Goal: Feedback & Contribution: Contribute content

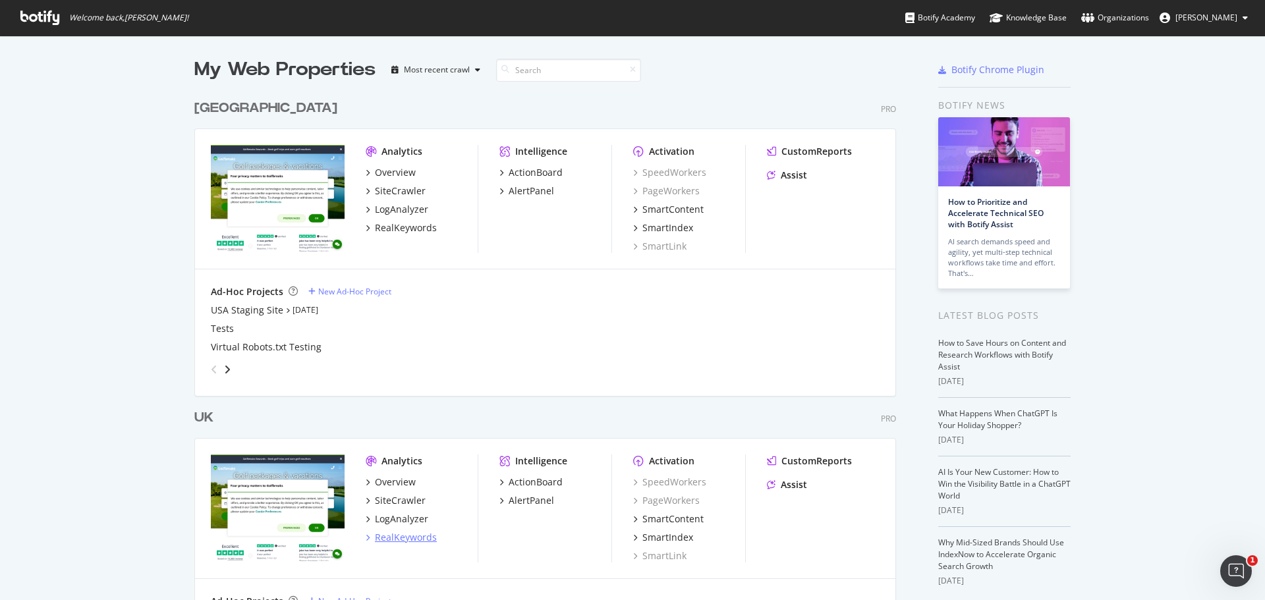
click at [396, 536] on div "RealKeywords" at bounding box center [406, 537] width 62 height 13
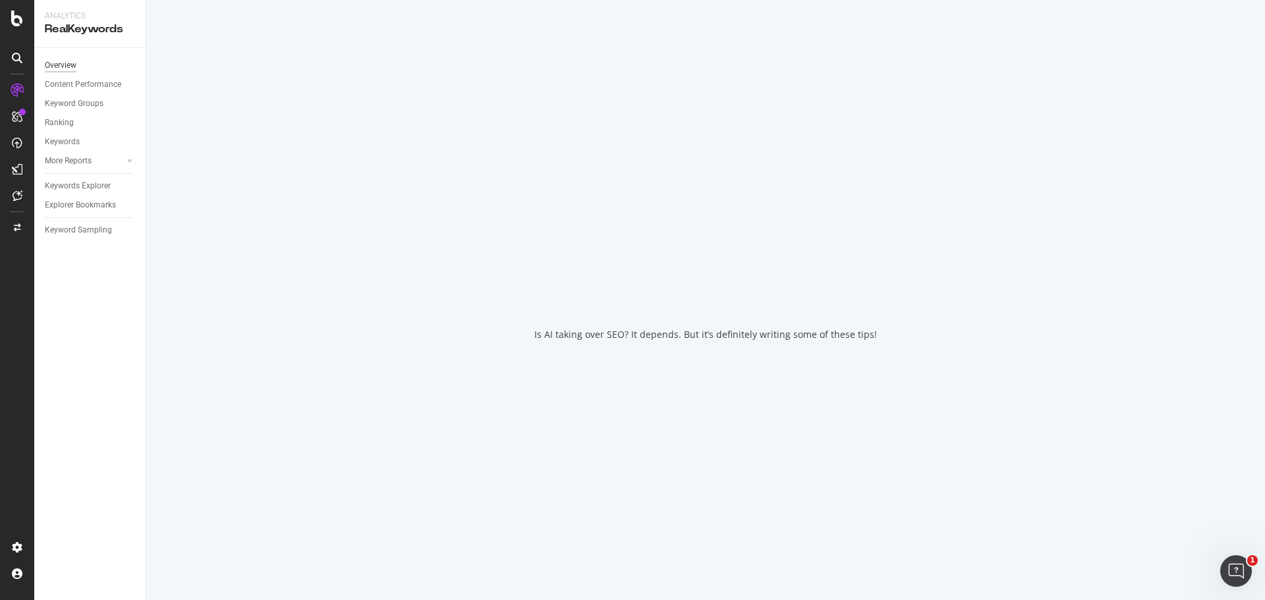
click at [62, 62] on div "Overview" at bounding box center [61, 66] width 32 height 14
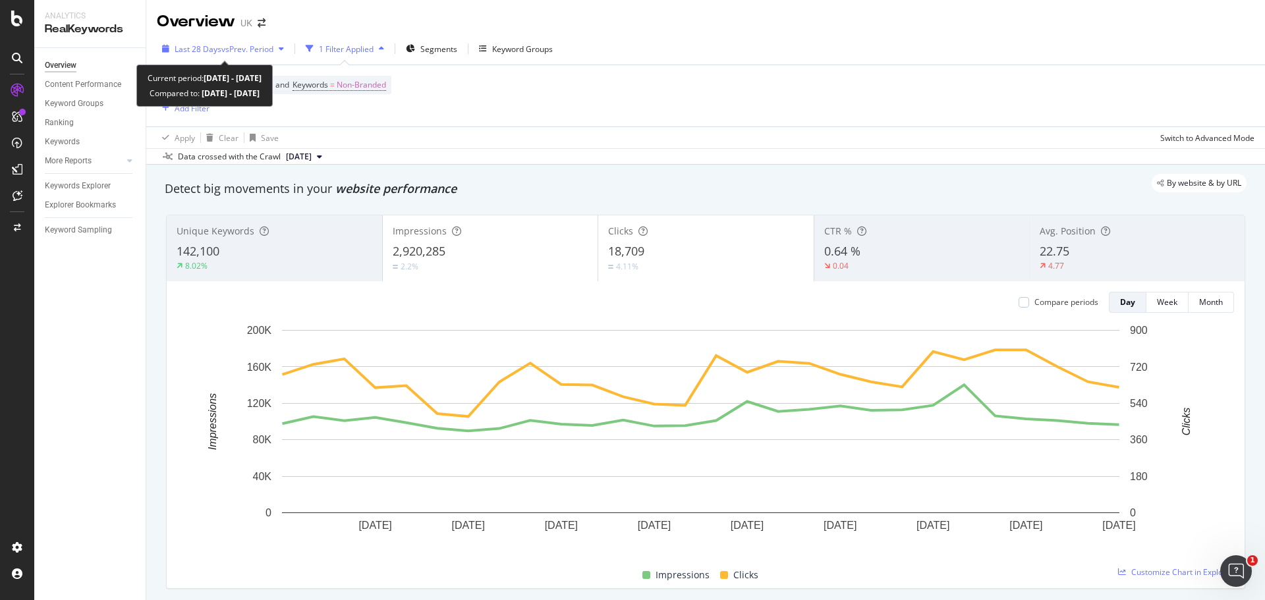
click at [269, 46] on span "vs Prev. Period" at bounding box center [247, 48] width 52 height 11
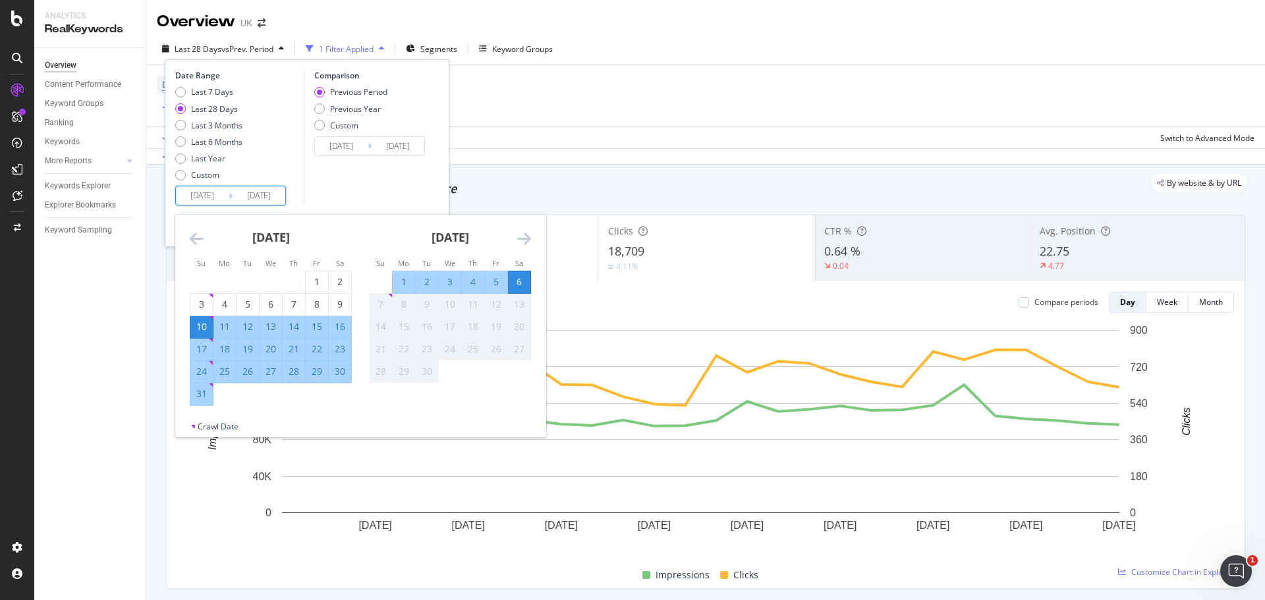
click at [217, 202] on input "[DATE]" at bounding box center [202, 195] width 53 height 18
click at [195, 244] on icon "Move backward to switch to the previous month." at bounding box center [197, 239] width 14 height 16
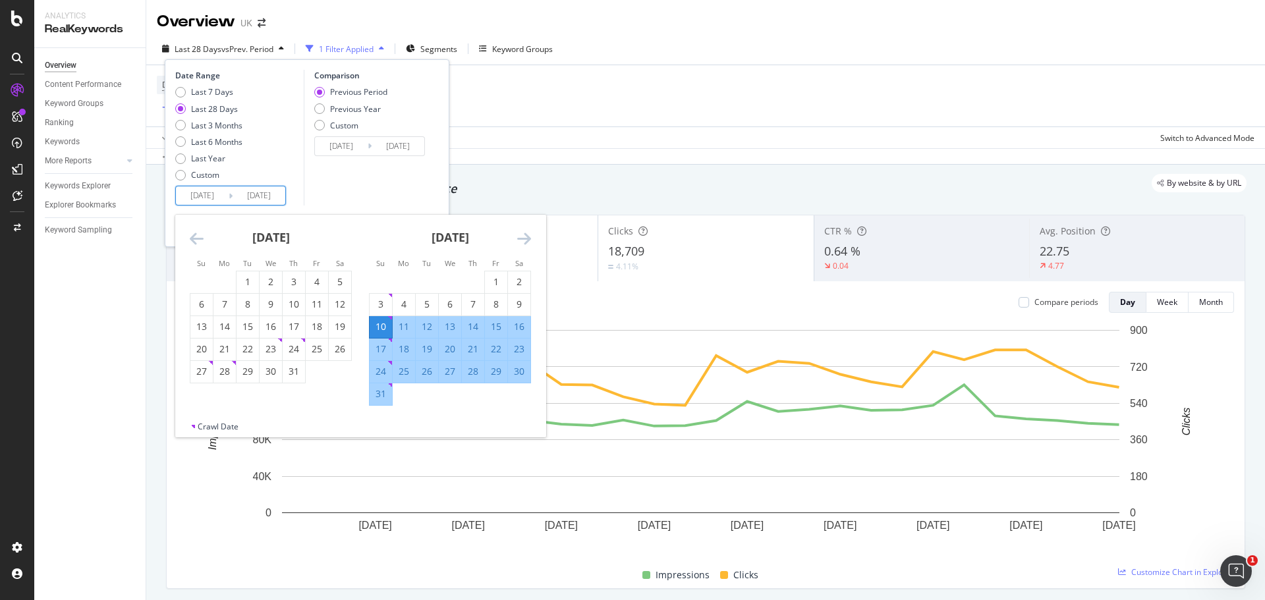
click at [196, 243] on icon "Move backward to switch to the previous month." at bounding box center [197, 239] width 14 height 16
click at [196, 242] on icon "Move backward to switch to the previous month." at bounding box center [197, 239] width 14 height 16
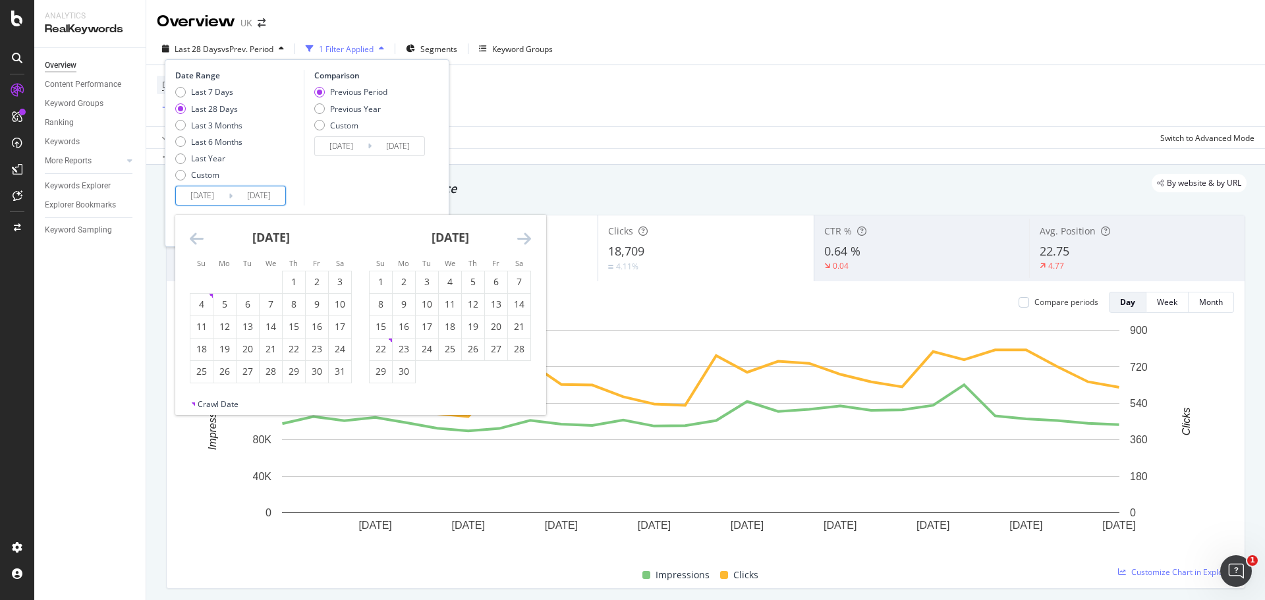
click at [196, 242] on icon "Move backward to switch to the previous month." at bounding box center [197, 239] width 14 height 16
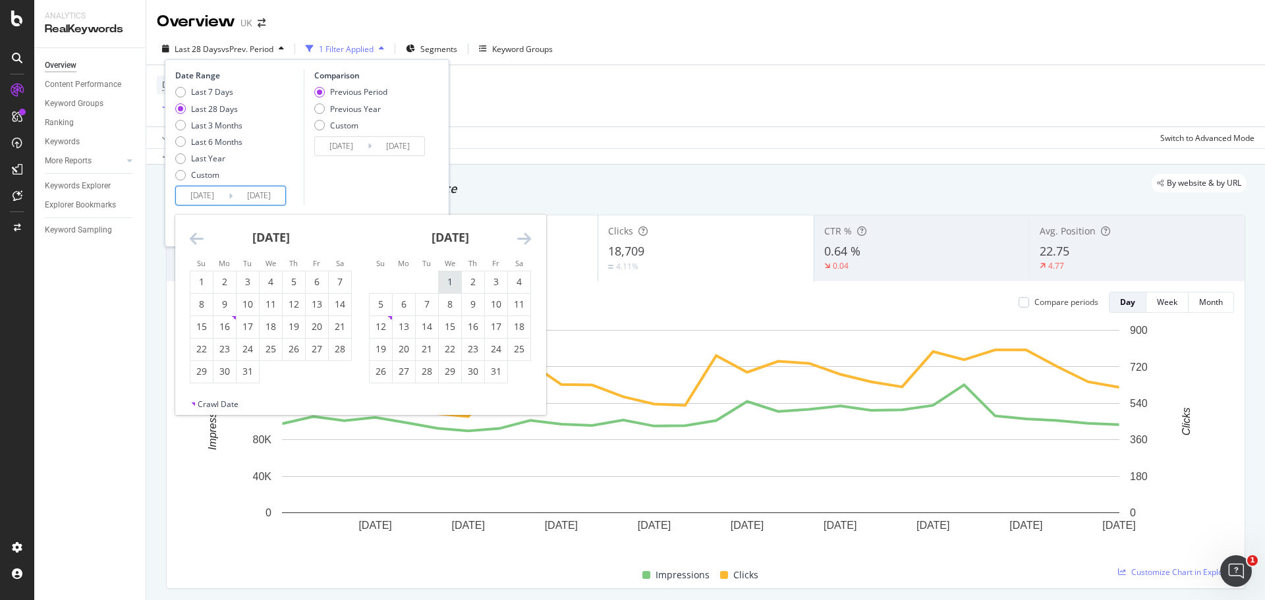
click at [458, 289] on div "1" at bounding box center [450, 282] width 22 height 22
type input "[DATE]"
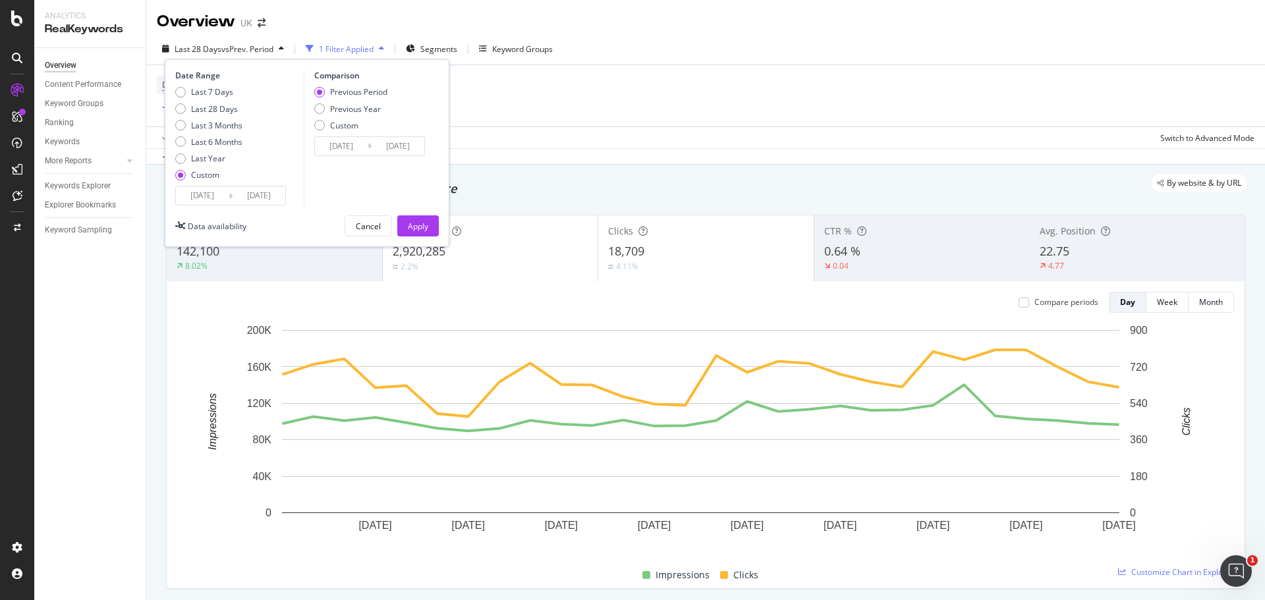
click at [398, 194] on div "Comparison Previous Period Previous Year Custom [DATE] Navigate forward to inte…" at bounding box center [366, 138] width 125 height 136
click at [419, 236] on button "Apply" at bounding box center [417, 225] width 41 height 21
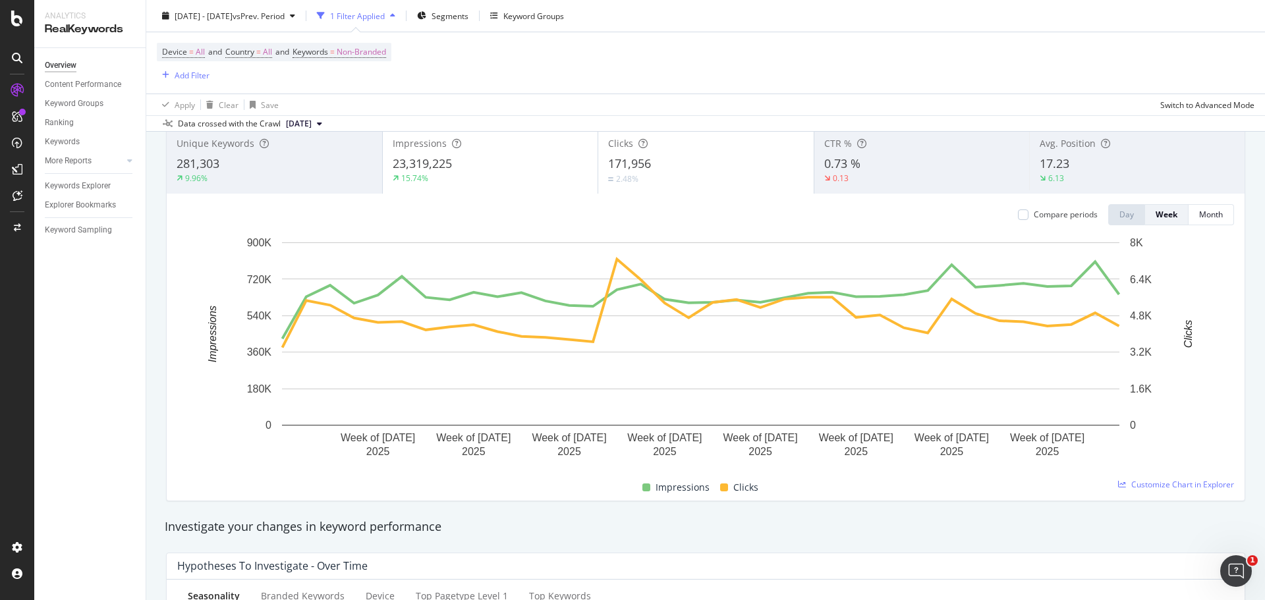
scroll to position [66, 0]
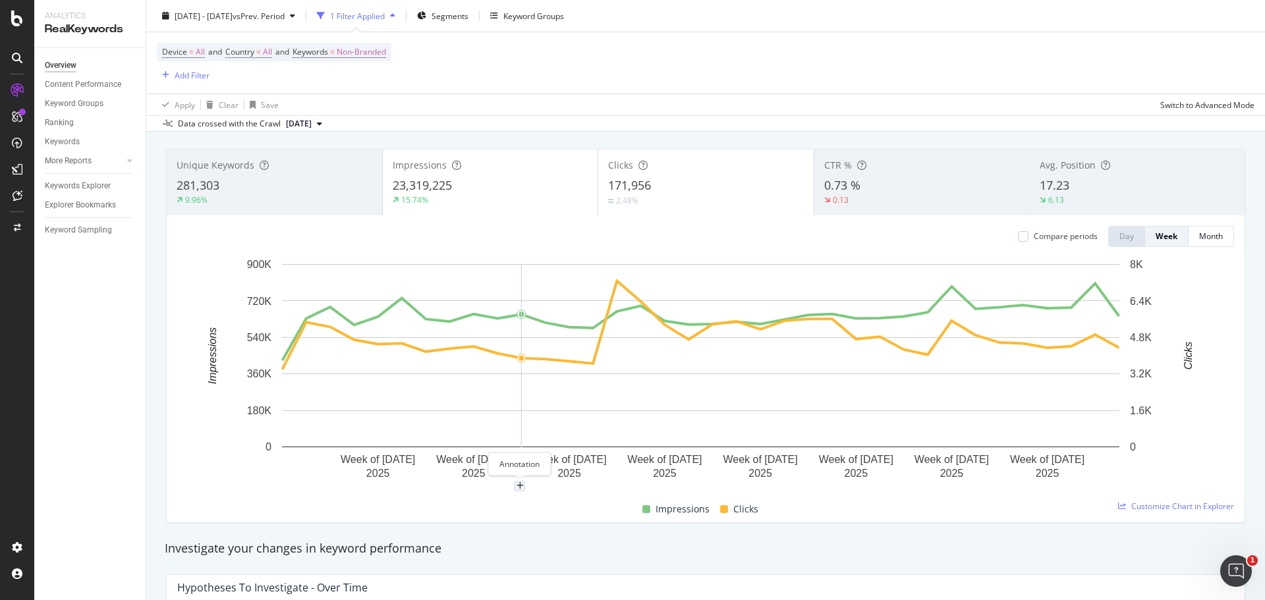
click at [524, 487] on div "plus" at bounding box center [519, 486] width 11 height 11
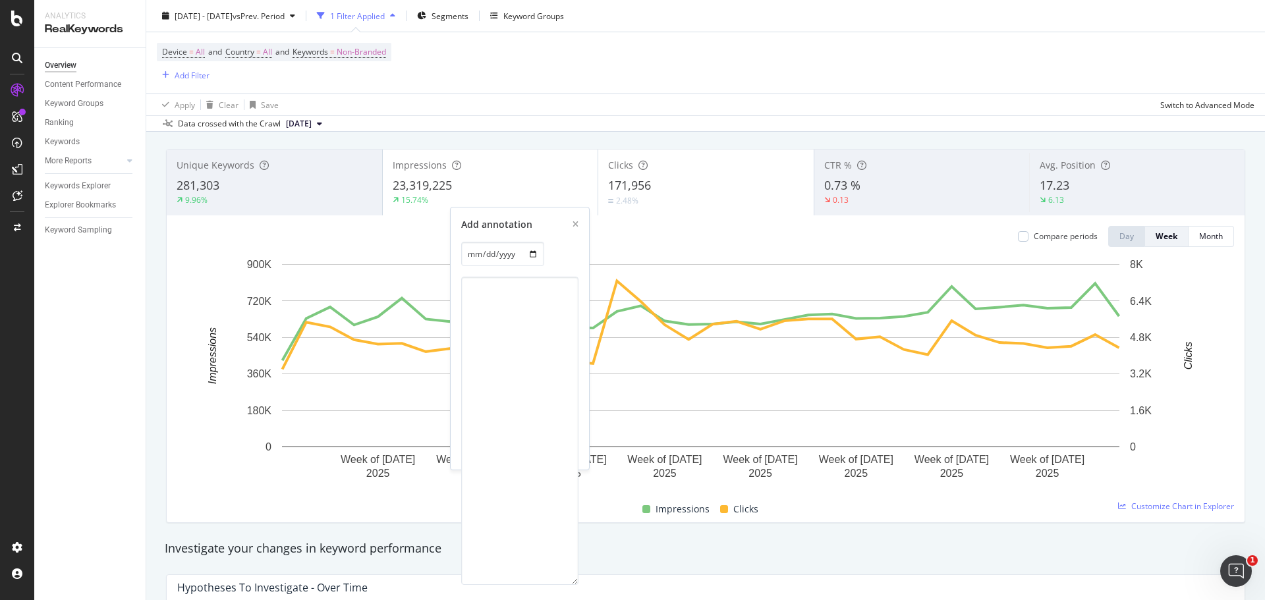
drag, startPoint x: 572, startPoint y: 422, endPoint x: 684, endPoint y: 685, distance: 285.4
click at [684, 599] on html "Analytics RealKeywords Overview Content Performance Keyword Groups Ranking Keyw…" at bounding box center [632, 300] width 1265 height 600
click at [493, 312] on textarea at bounding box center [519, 429] width 117 height 304
paste textarea "Core Update ([DATE]–[DATE]) Broad core update emphasizing E-E-A-T - Experience,…"
click at [543, 304] on textarea "Core Update ([DATE]–[DATE]) Broad core update emphasizing E-E-A-T - Experience,…" at bounding box center [519, 429] width 117 height 304
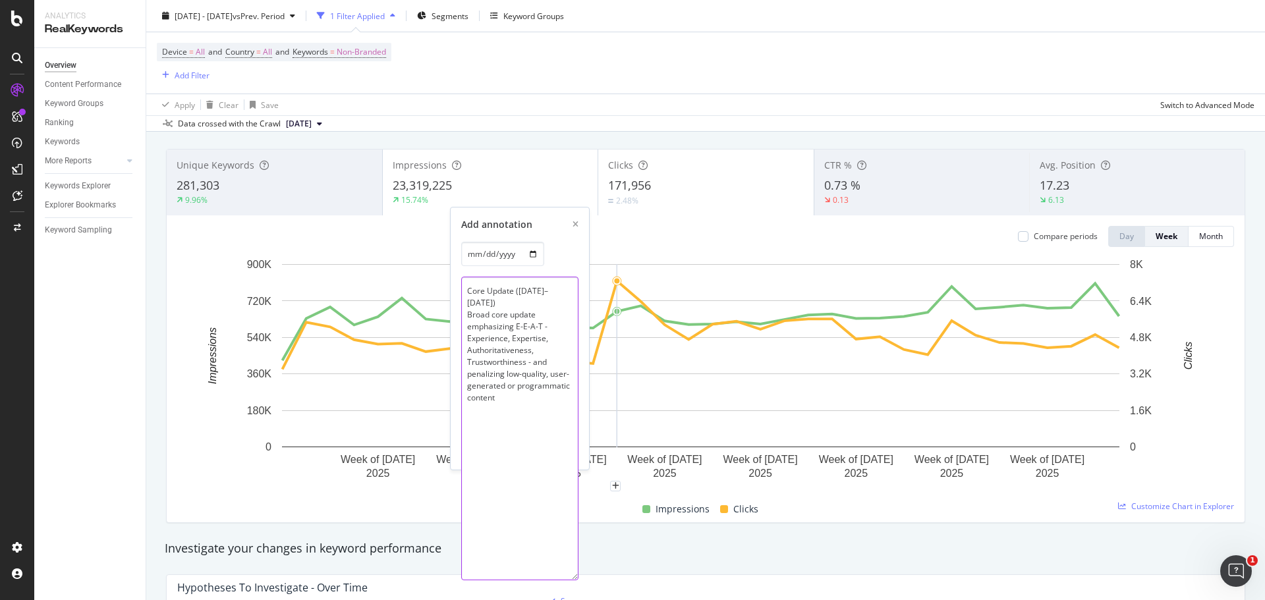
click at [467, 302] on textarea "Core Update ([DATE]–[DATE]) Broad core update emphasizing E-E-A-T - Experience,…" at bounding box center [519, 429] width 117 height 304
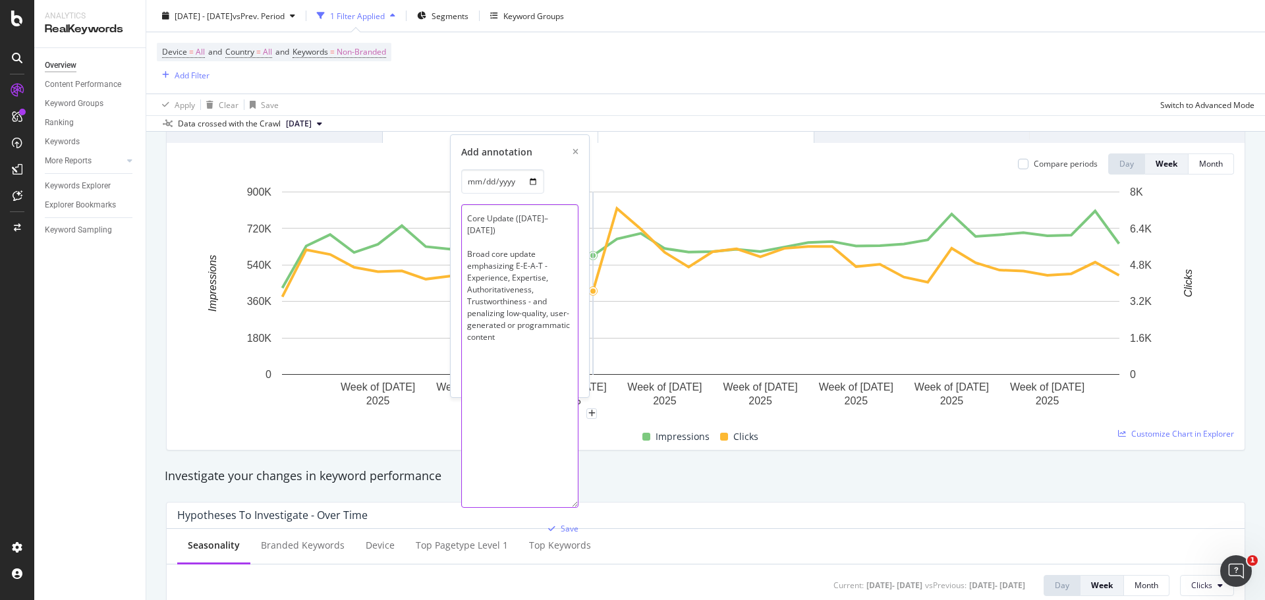
scroll to position [263, 0]
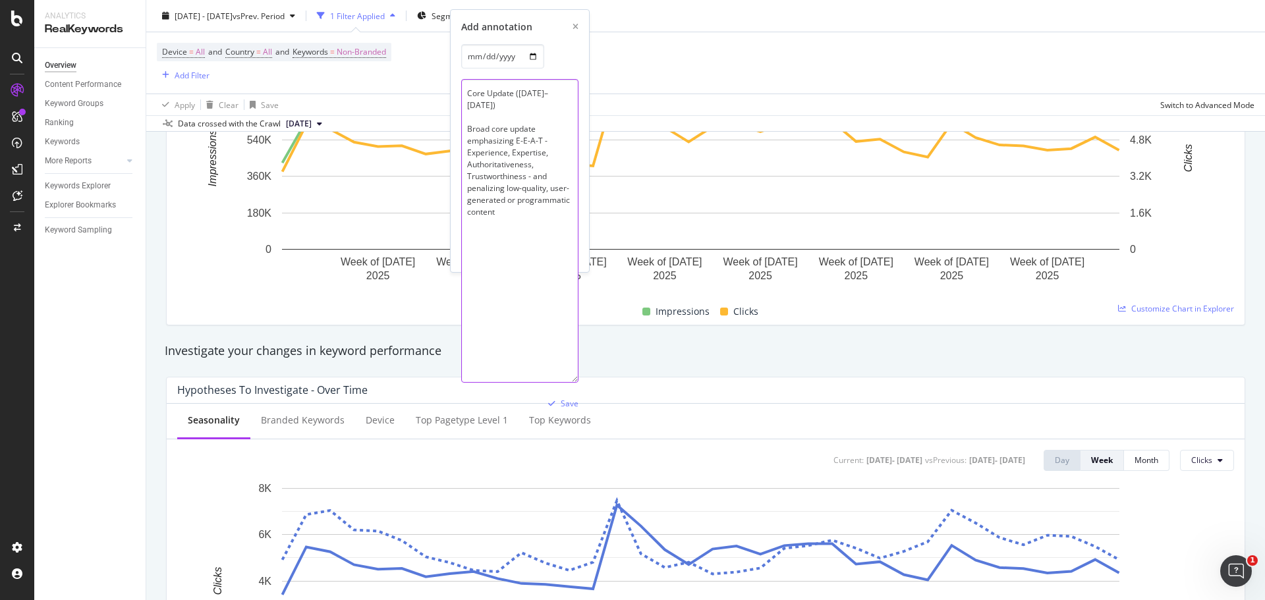
click at [516, 203] on textarea "Core Update ([DATE]–[DATE]) Broad core update emphasizing E-E-A-T - Experience,…" at bounding box center [519, 231] width 117 height 304
type textarea "Core Update ([DATE]–[DATE]) Broad core update emphasizing E-E-A-T - Experience,…"
click at [567, 399] on div "Save" at bounding box center [570, 403] width 18 height 11
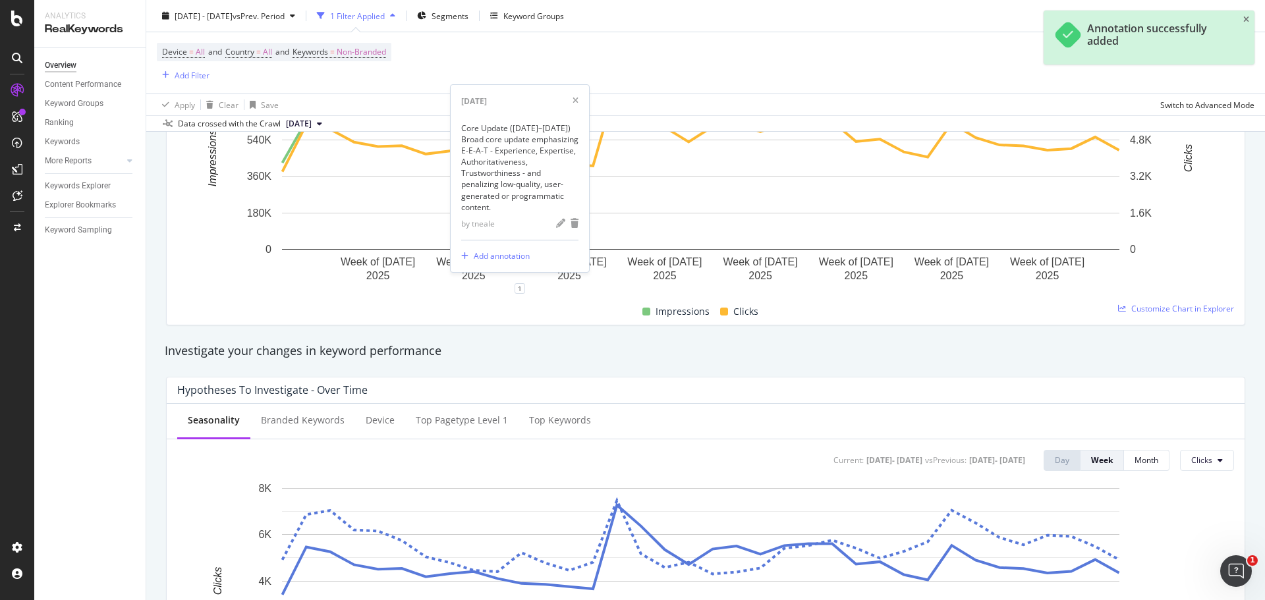
click at [603, 331] on div "Unique Keywords 281,303 9.96% Impressions 23,319,225 15.74% Clicks 171,956 2.48…" at bounding box center [705, 138] width 1095 height 395
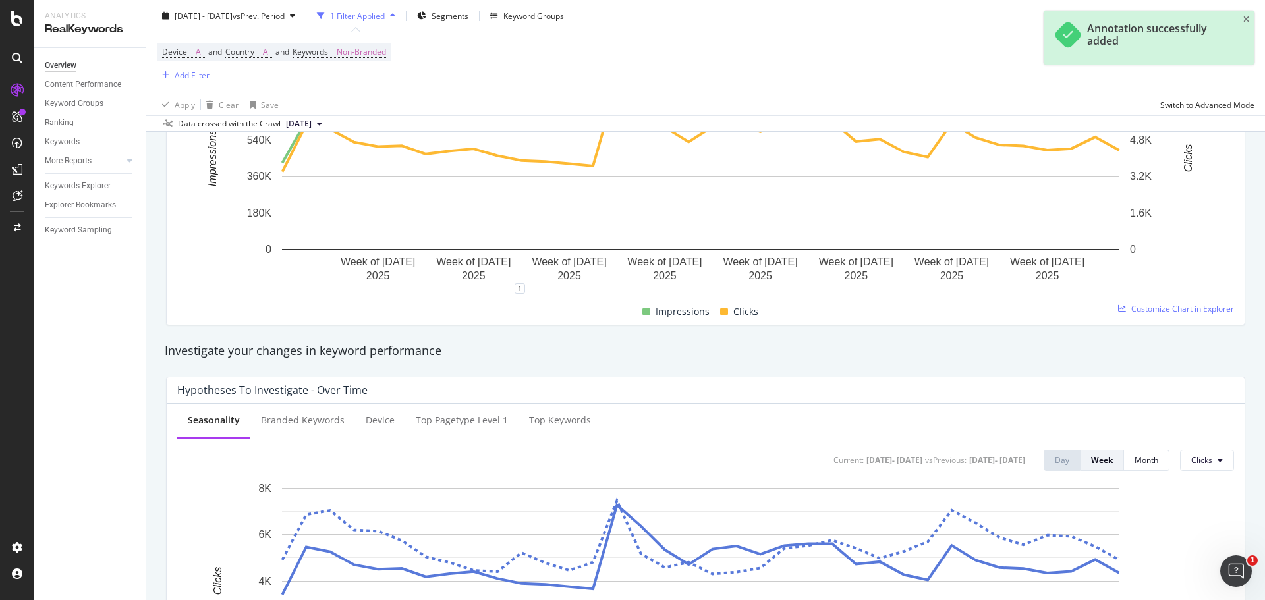
scroll to position [198, 0]
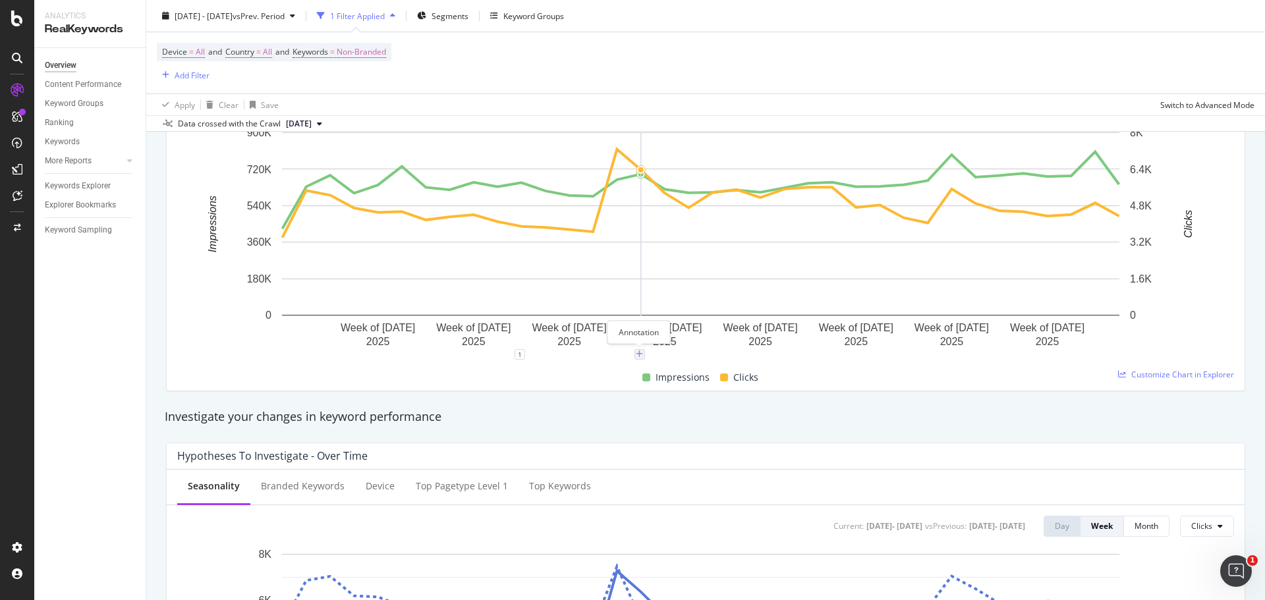
click at [640, 356] on icon "plus" at bounding box center [639, 354] width 7 height 8
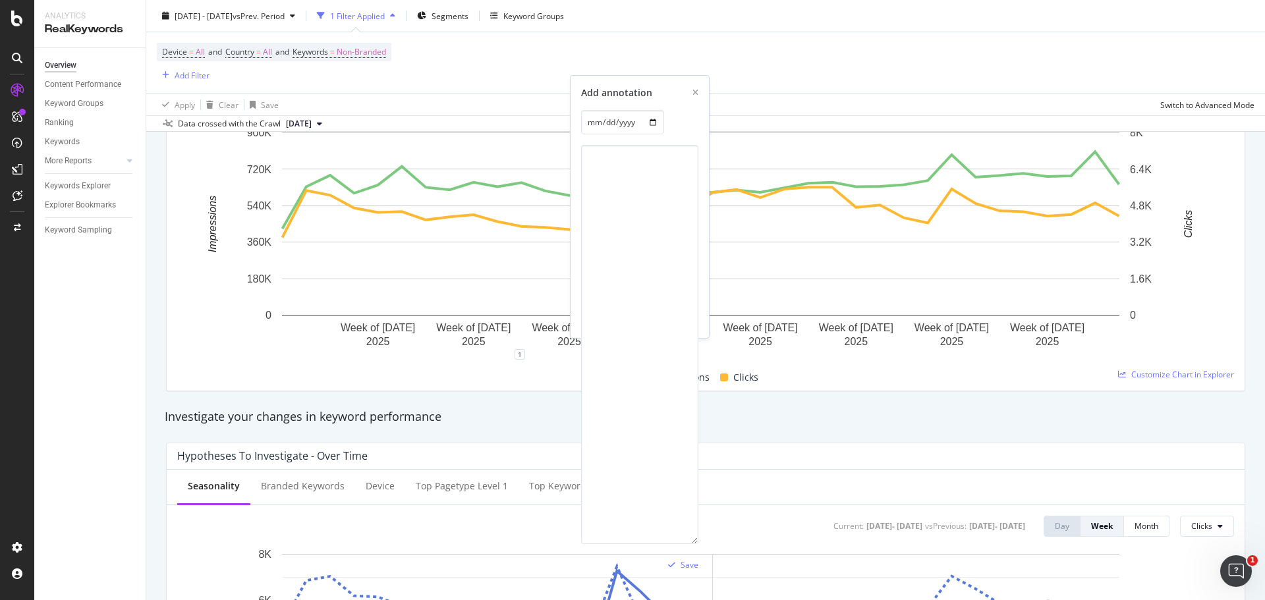
drag, startPoint x: 695, startPoint y: 293, endPoint x: 713, endPoint y: 652, distance: 359.4
click at [713, 599] on html "Analytics RealKeywords Overview Content Performance Keyword Groups Ranking Keyw…" at bounding box center [632, 300] width 1265 height 600
click at [613, 179] on textarea at bounding box center [639, 345] width 117 height 400
paste textarea "Early–Mid April Core Update Aftershocks Persistent volatility, with ranking shi…"
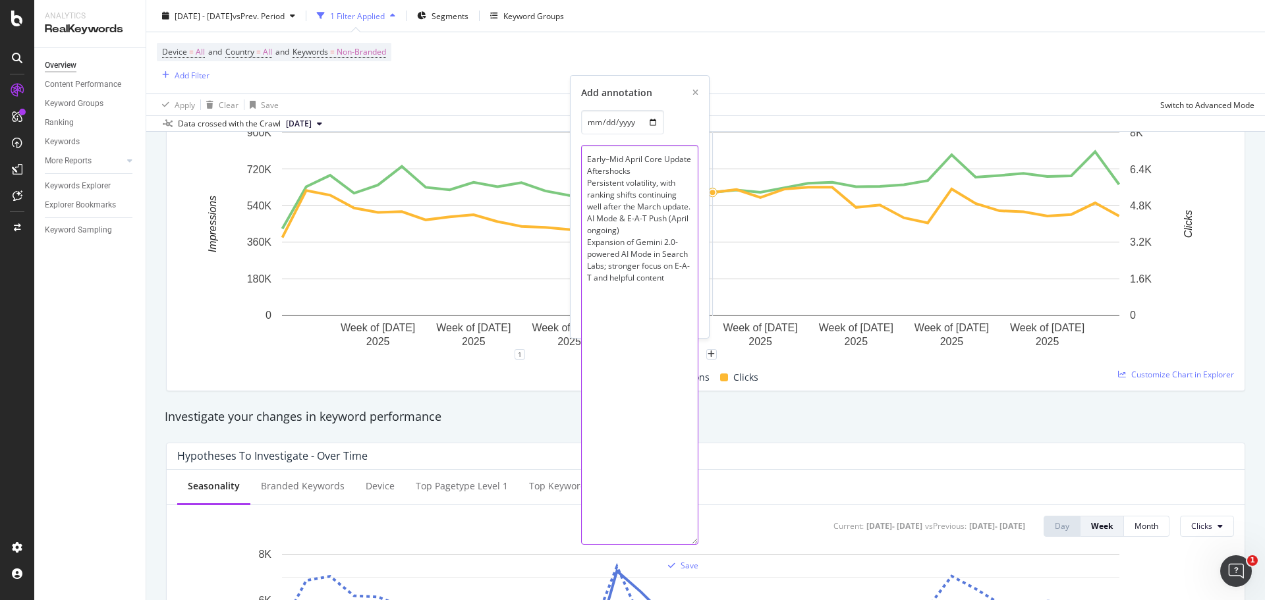
click at [639, 165] on textarea "Early–Mid April Core Update Aftershocks Persistent volatility, with ranking shi…" at bounding box center [639, 345] width 117 height 400
click at [692, 218] on textarea "Early–Mid April Core Update Aftershocks Persistent volatility, with ranking shi…" at bounding box center [639, 345] width 117 height 400
click at [622, 256] on textarea "Early–Mid April Core Update Aftershocks Persistent volatility, with ranking shi…" at bounding box center [639, 345] width 117 height 400
type textarea "Early–Mid April Core Update Aftershocks Persistent volatility, with ranking shi…"
click at [694, 563] on div "Save" at bounding box center [689, 565] width 18 height 11
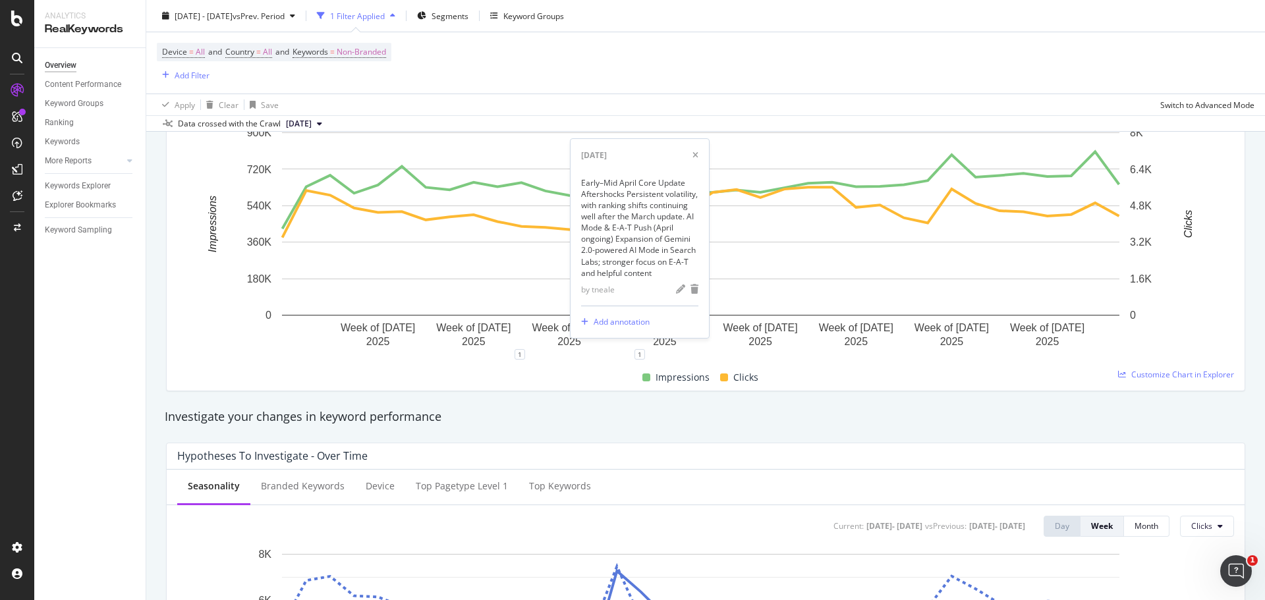
click at [797, 366] on div "Impressions Clicks" at bounding box center [700, 378] width 1057 height 26
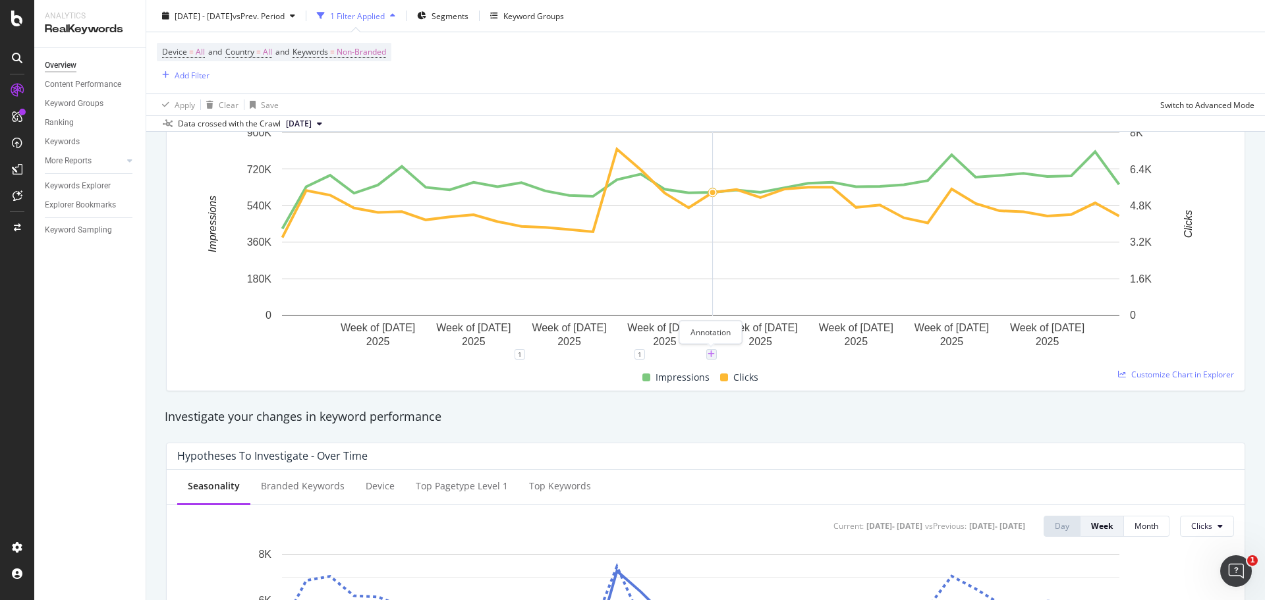
click at [709, 355] on icon "plus" at bounding box center [710, 354] width 7 height 8
click at [696, 279] on textarea at bounding box center [711, 275] width 117 height 41
paste textarea "AI Mode Rollout ([GEOGRAPHIC_DATA] [DATE]-[DATE]) Gradually introduced, full de…"
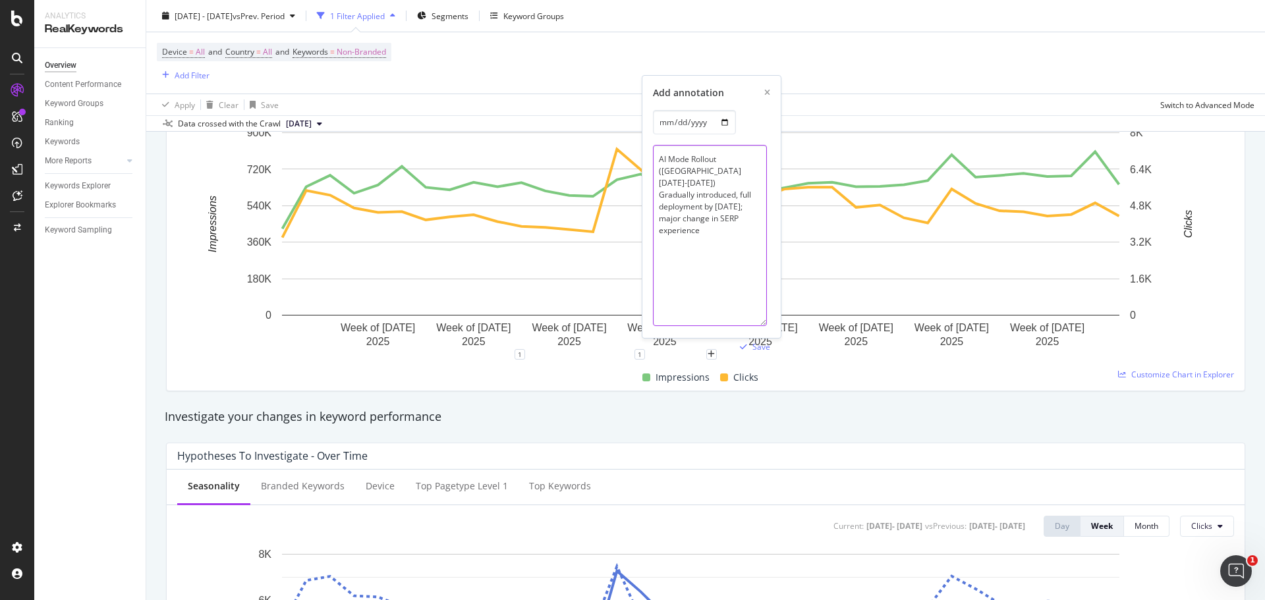
scroll to position [0, 0]
drag, startPoint x: 767, startPoint y: 292, endPoint x: 765, endPoint y: 503, distance: 210.1
click at [710, 165] on textarea "AI Mode Rollout ([GEOGRAPHIC_DATA] [DATE]-[DATE]) Gradually introduced, full de…" at bounding box center [710, 270] width 115 height 251
click at [708, 174] on textarea "AI Mode Rollout ([GEOGRAPHIC_DATA] [DATE]-[DATE]) Gradually introduced, full de…" at bounding box center [710, 270] width 115 height 251
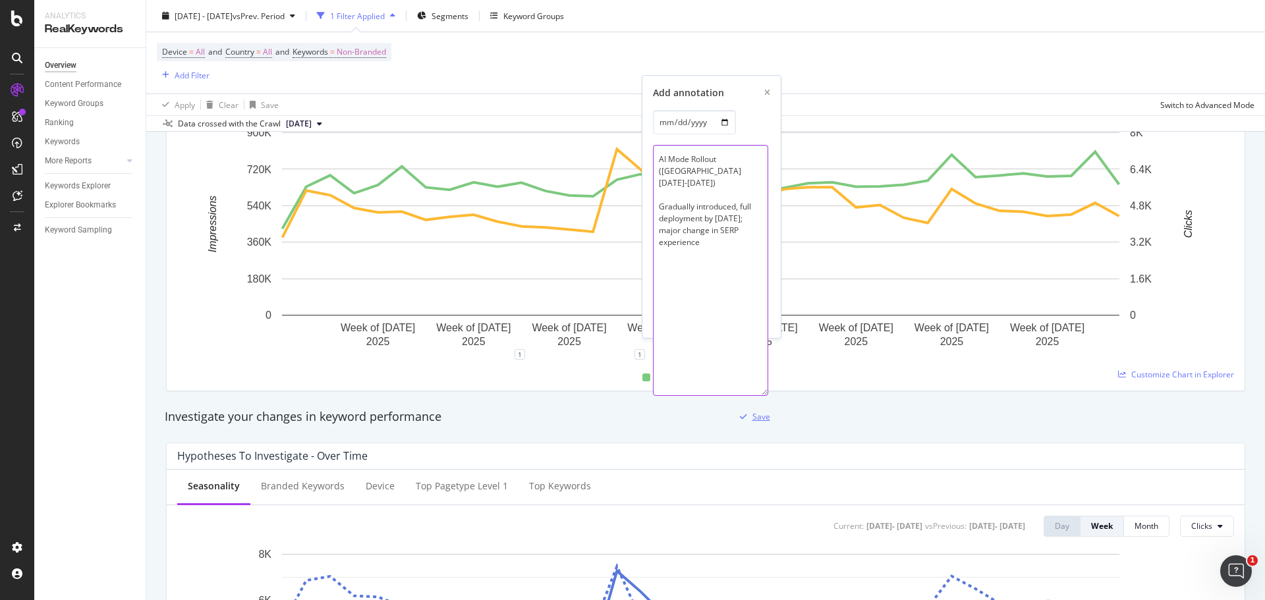
type textarea "AI Mode Rollout ([GEOGRAPHIC_DATA] [DATE]-[DATE]) Gradually introduced, full de…"
click at [762, 418] on div "Save" at bounding box center [761, 416] width 18 height 11
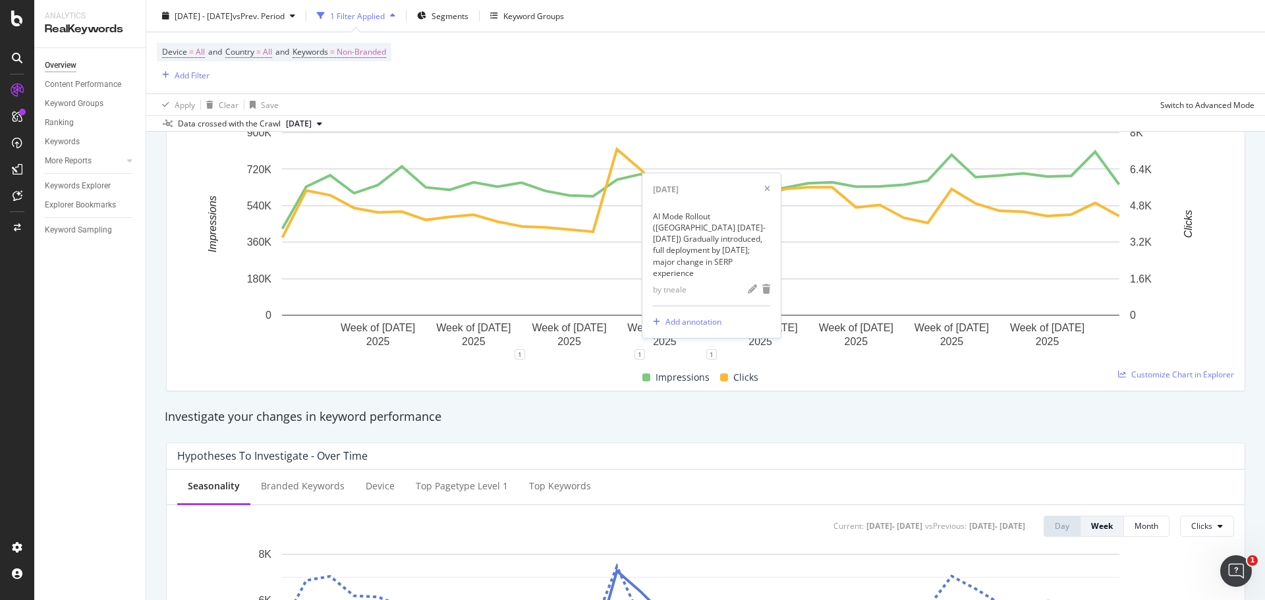
click at [904, 369] on div "Impressions Clicks" at bounding box center [700, 378] width 1057 height 26
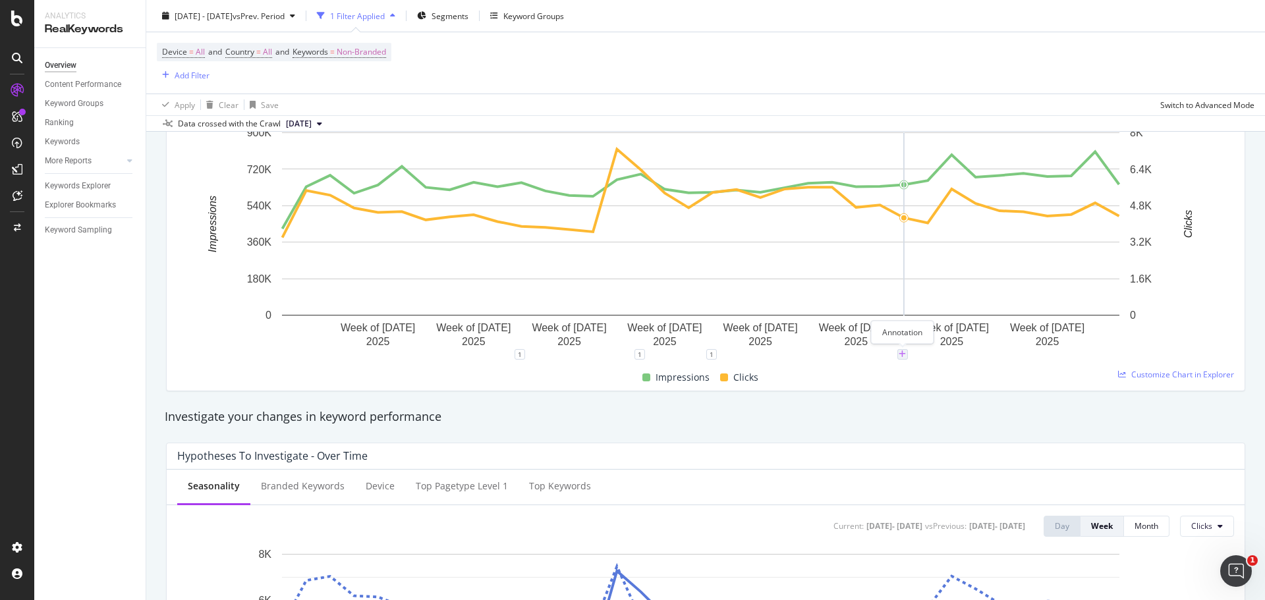
click at [902, 354] on icon "plus" at bounding box center [901, 354] width 7 height 8
click at [887, 278] on textarea at bounding box center [902, 275] width 117 height 41
paste textarea "[DATE] Core Update (June - July) Introduction of MUVERA, rewarding helpful, str…"
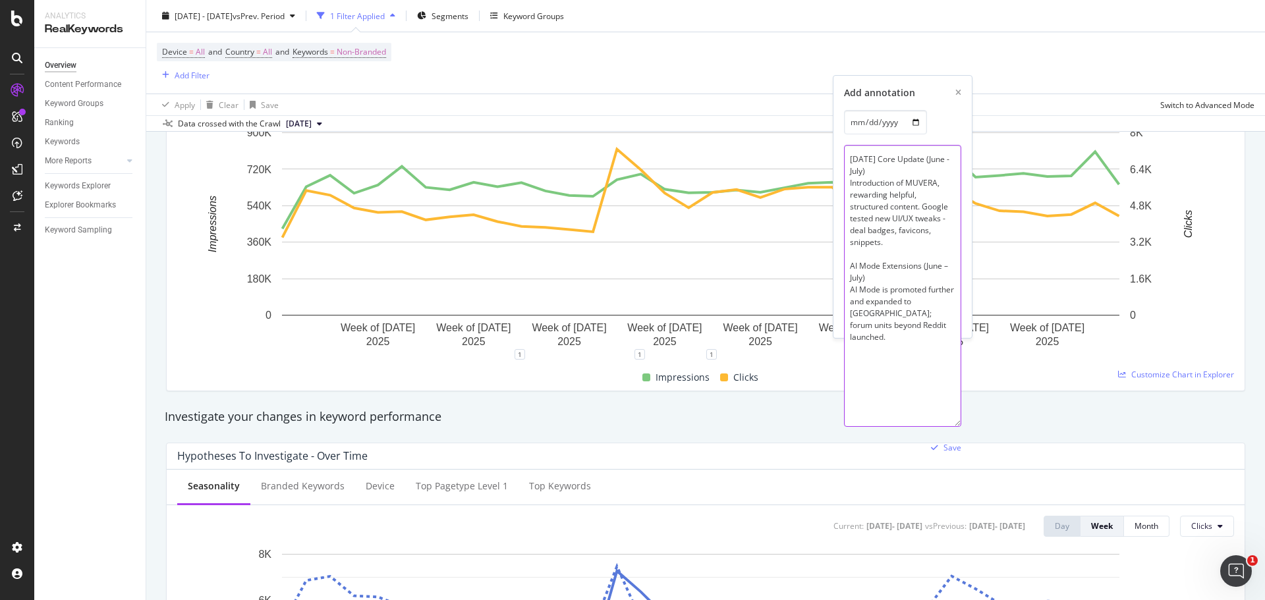
drag, startPoint x: 960, startPoint y: 293, endPoint x: 992, endPoint y: 534, distance: 243.2
type textarea "[DATE] Core Update (June - July) Introduction of MUVERA, rewarding helpful, str…"
click at [950, 451] on div "Save" at bounding box center [952, 447] width 18 height 11
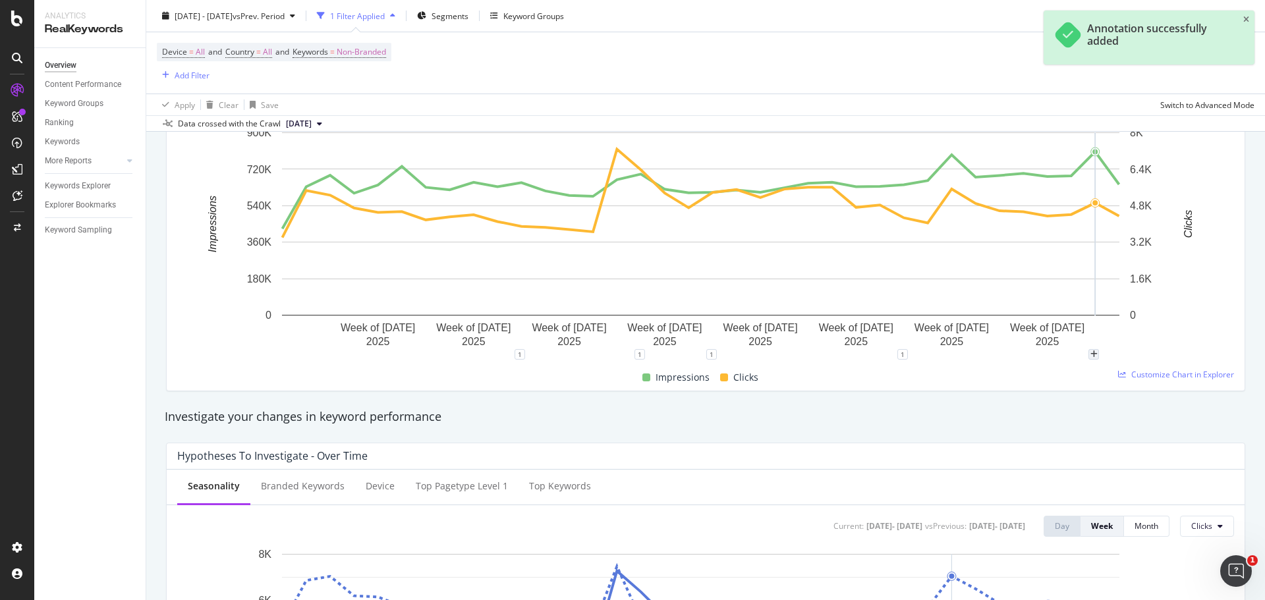
click at [1093, 359] on div "plus" at bounding box center [1093, 354] width 11 height 11
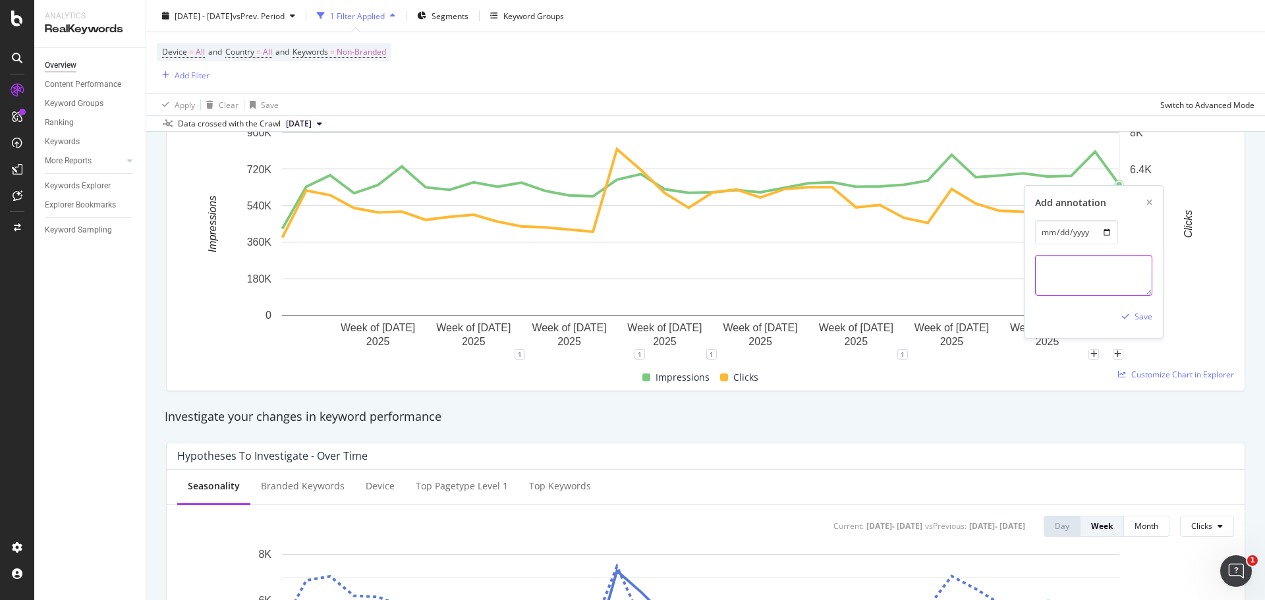
click at [1080, 271] on textarea at bounding box center [1093, 275] width 117 height 41
paste textarea "Spam update ([DATE] - tbc) Google rolled out a global Spam Update starting [DAT…"
type textarea "Spam update ([DATE] - tbc) Google rolled out a global Spam Update starting [DAT…"
click at [1148, 321] on div "Save" at bounding box center [1143, 316] width 18 height 11
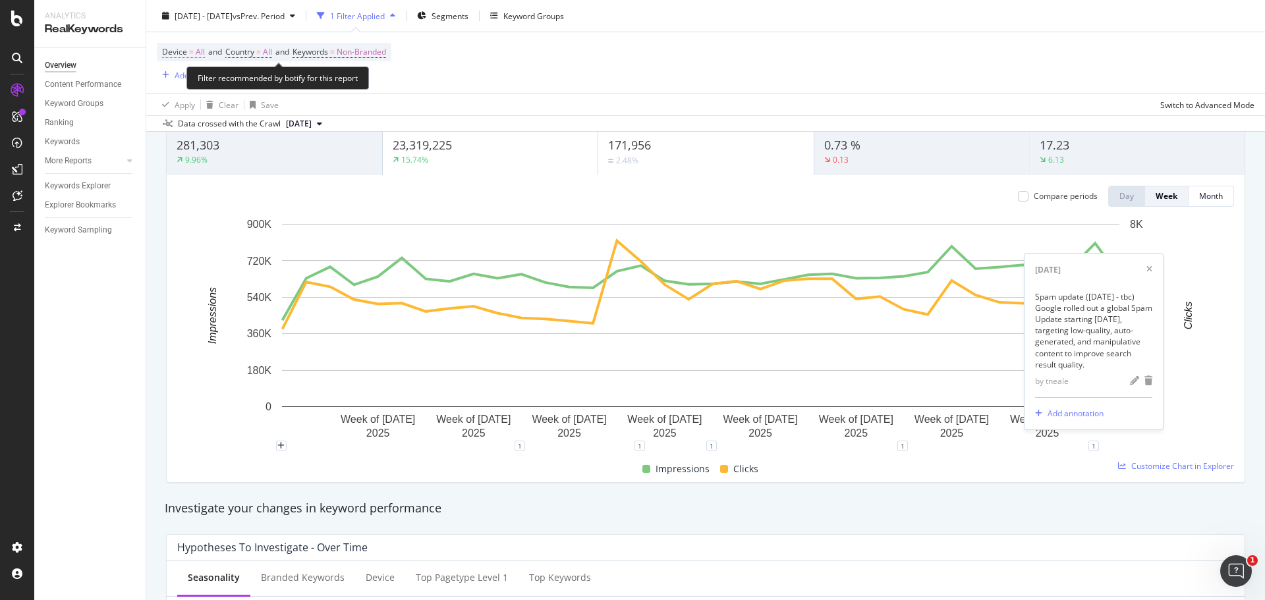
scroll to position [0, 0]
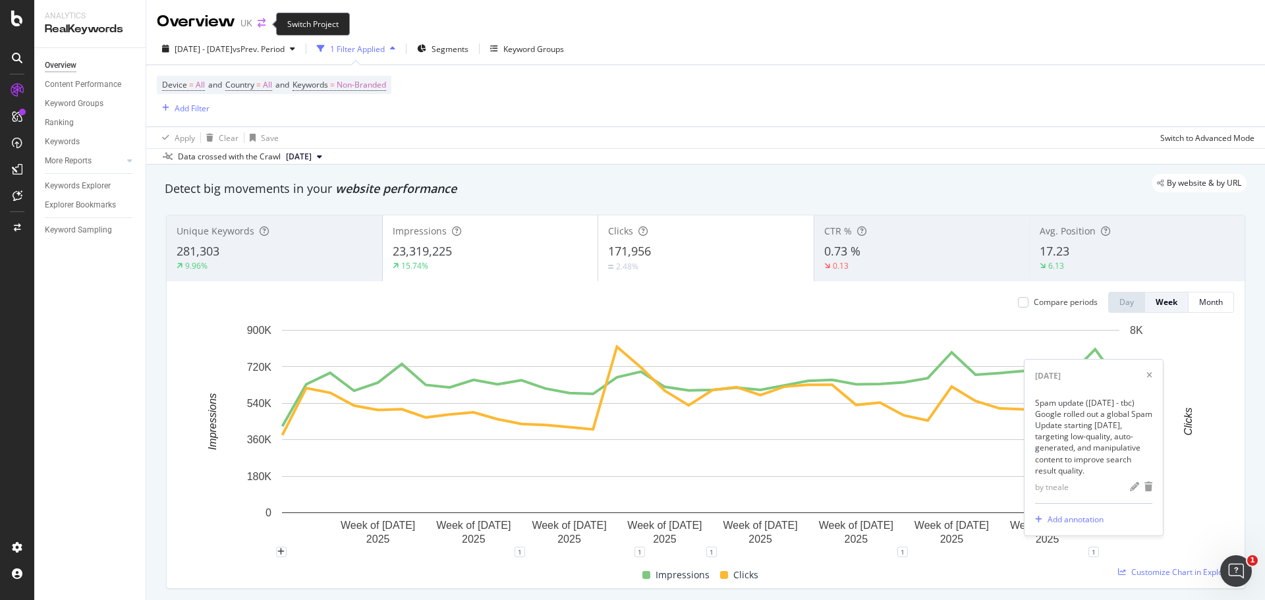
click at [264, 28] on icon "arrow-right-arrow-left" at bounding box center [262, 22] width 8 height 9
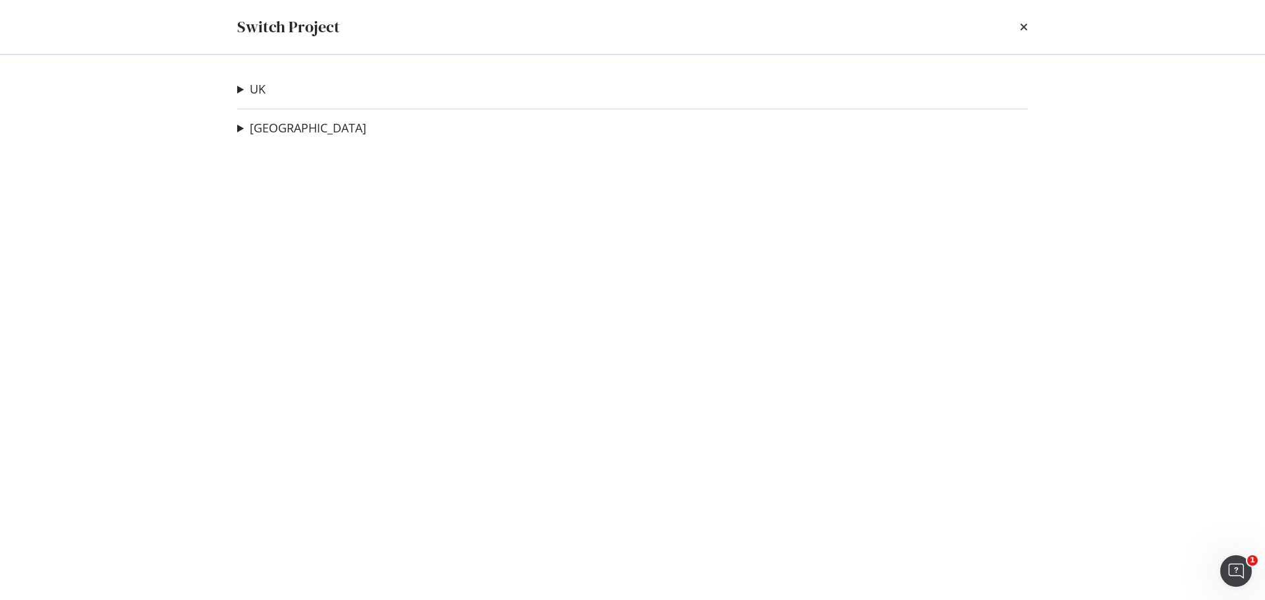
click at [262, 119] on div "UK Crawl without nav and footer Ad-Hoc Project Staging site Ad-Hoc Project UK B…" at bounding box center [632, 327] width 843 height 545
click at [263, 124] on link "[GEOGRAPHIC_DATA]" at bounding box center [308, 128] width 117 height 14
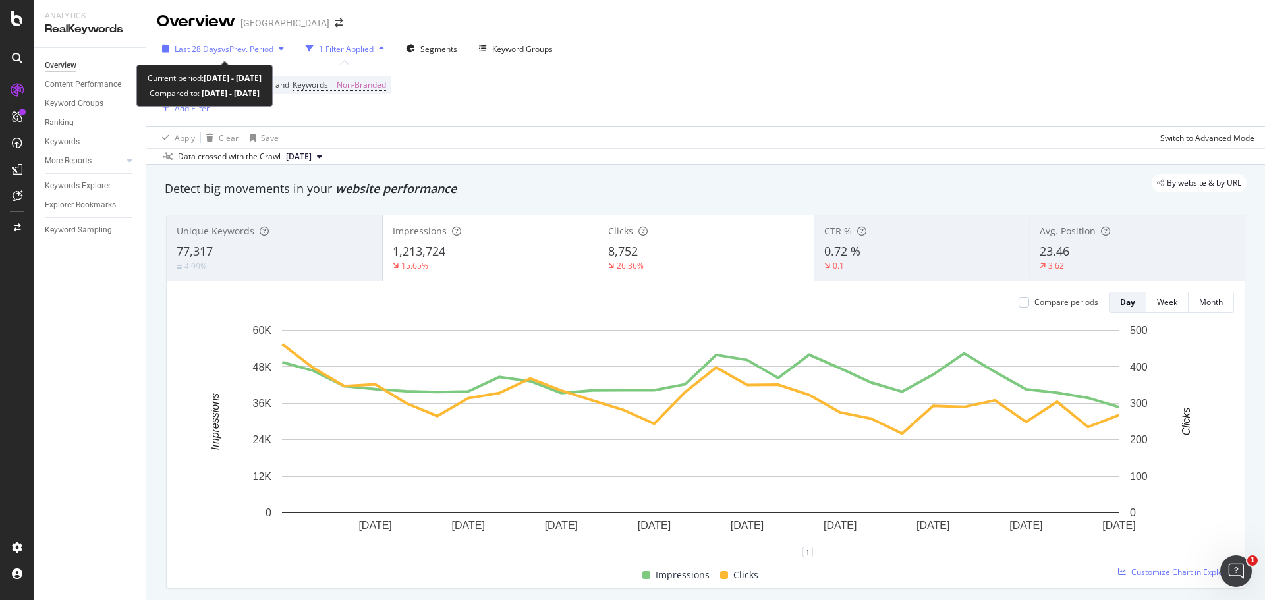
click at [241, 47] on span "vs Prev. Period" at bounding box center [247, 48] width 52 height 11
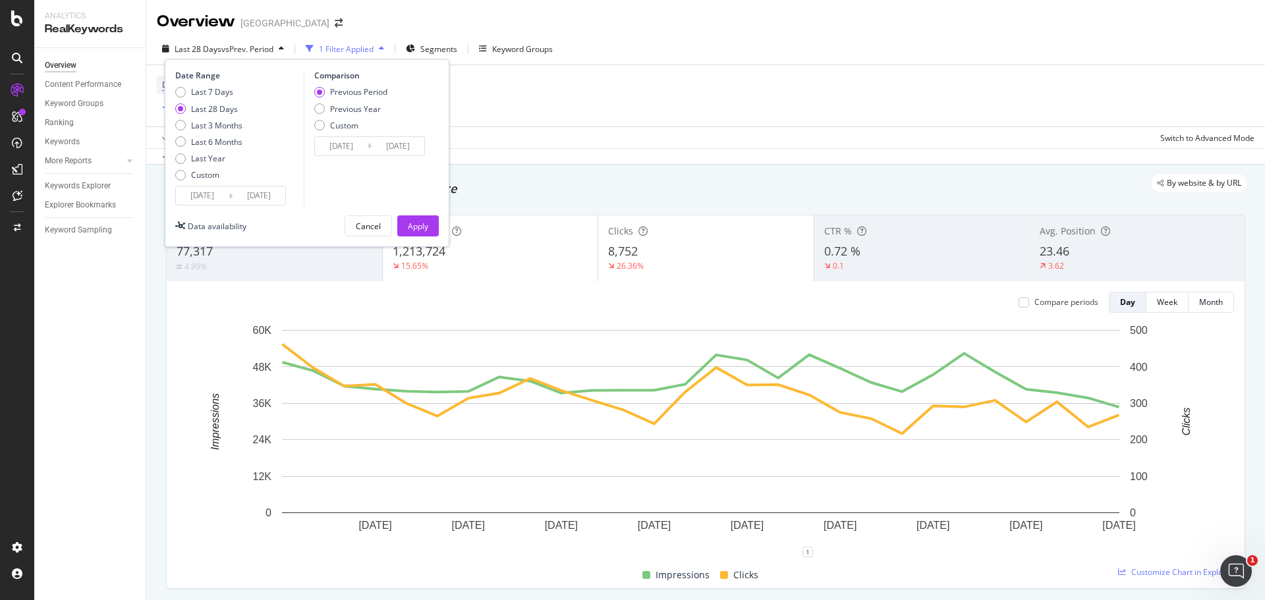
click at [220, 196] on input "[DATE]" at bounding box center [202, 195] width 53 height 18
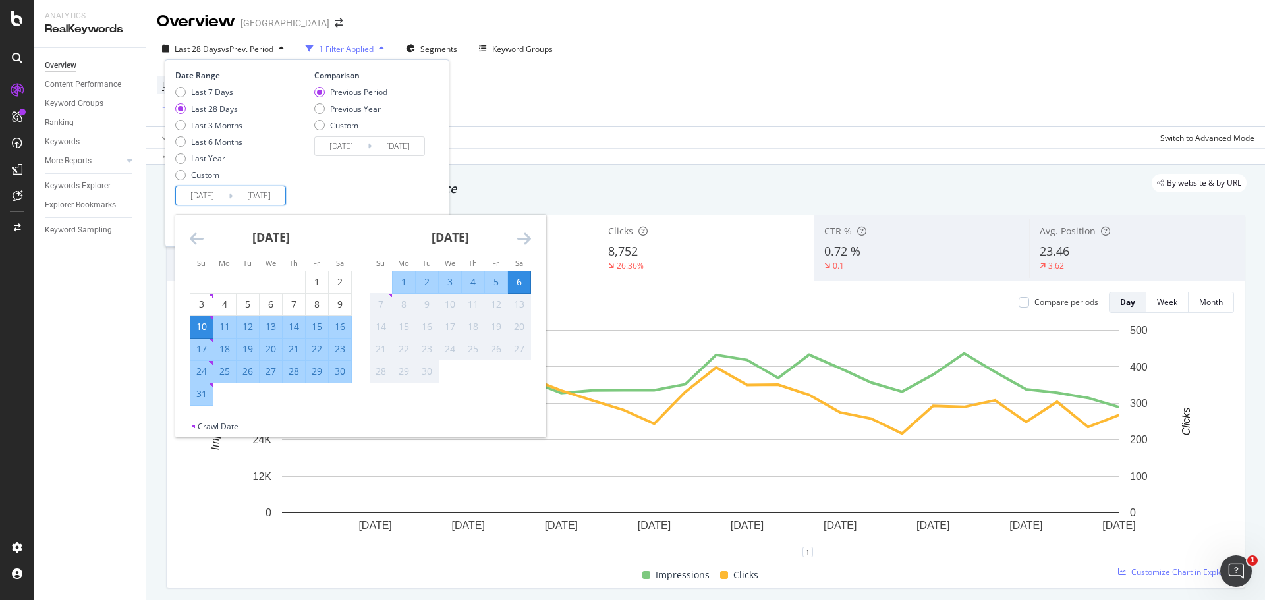
click at [205, 241] on div "[DATE]" at bounding box center [271, 243] width 162 height 56
click at [204, 241] on div "[DATE]" at bounding box center [271, 243] width 162 height 56
click at [194, 240] on icon "Move backward to switch to the previous month." at bounding box center [197, 239] width 14 height 16
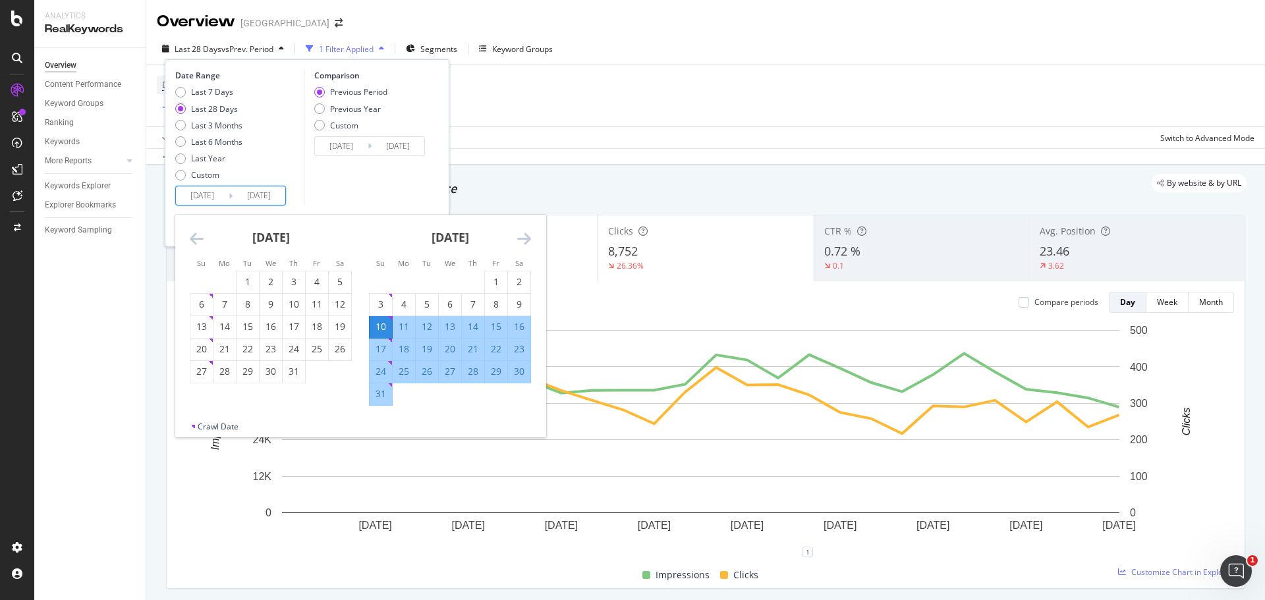
click at [193, 240] on icon "Move backward to switch to the previous month." at bounding box center [197, 239] width 14 height 16
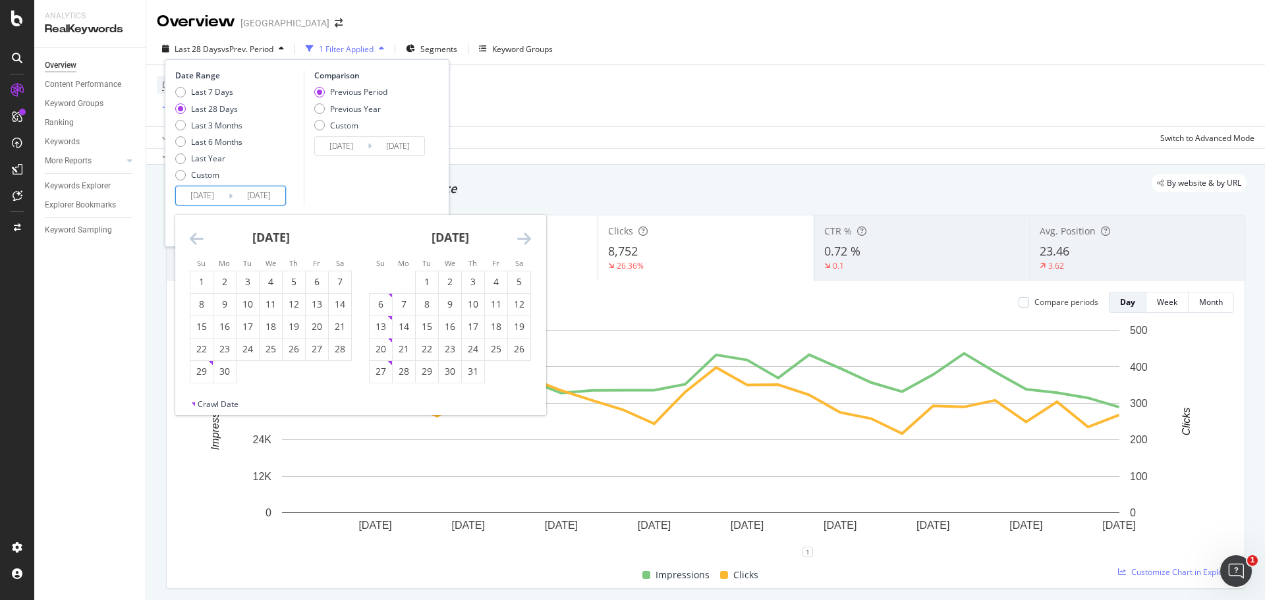
click at [193, 240] on icon "Move backward to switch to the previous month." at bounding box center [197, 239] width 14 height 16
click at [192, 240] on icon "Move backward to switch to the previous month." at bounding box center [197, 239] width 14 height 16
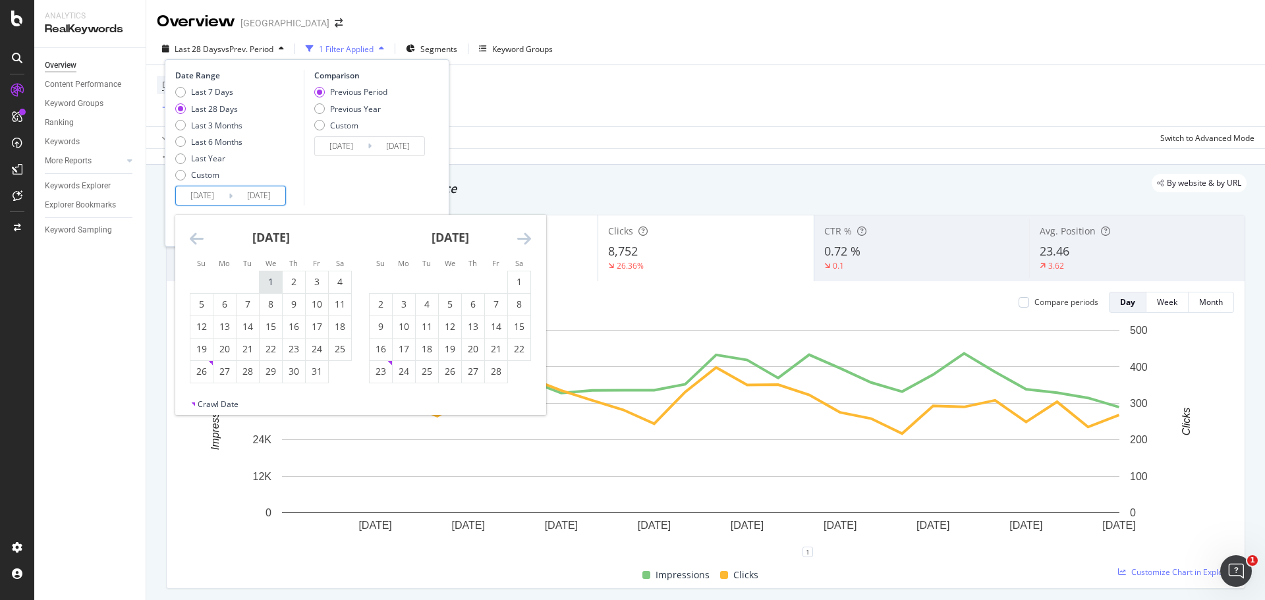
click at [269, 279] on div "1" at bounding box center [271, 281] width 22 height 13
type input "[DATE]"
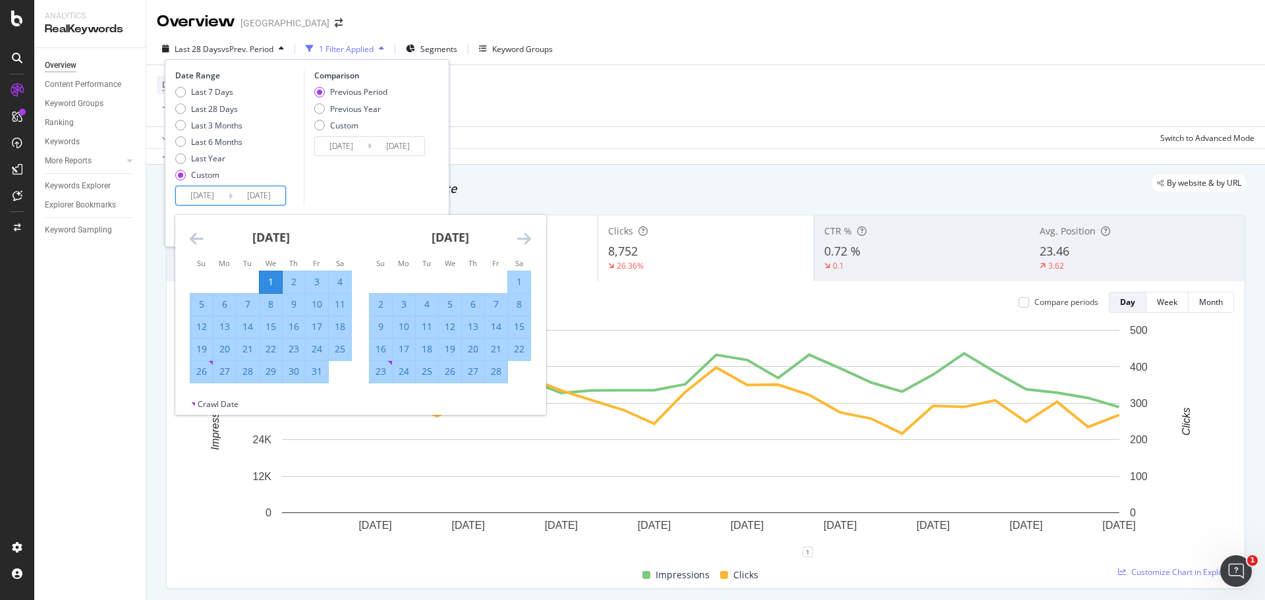
click at [363, 195] on div "Comparison Previous Period Previous Year Custom [DATE] Navigate forward to inte…" at bounding box center [366, 138] width 125 height 136
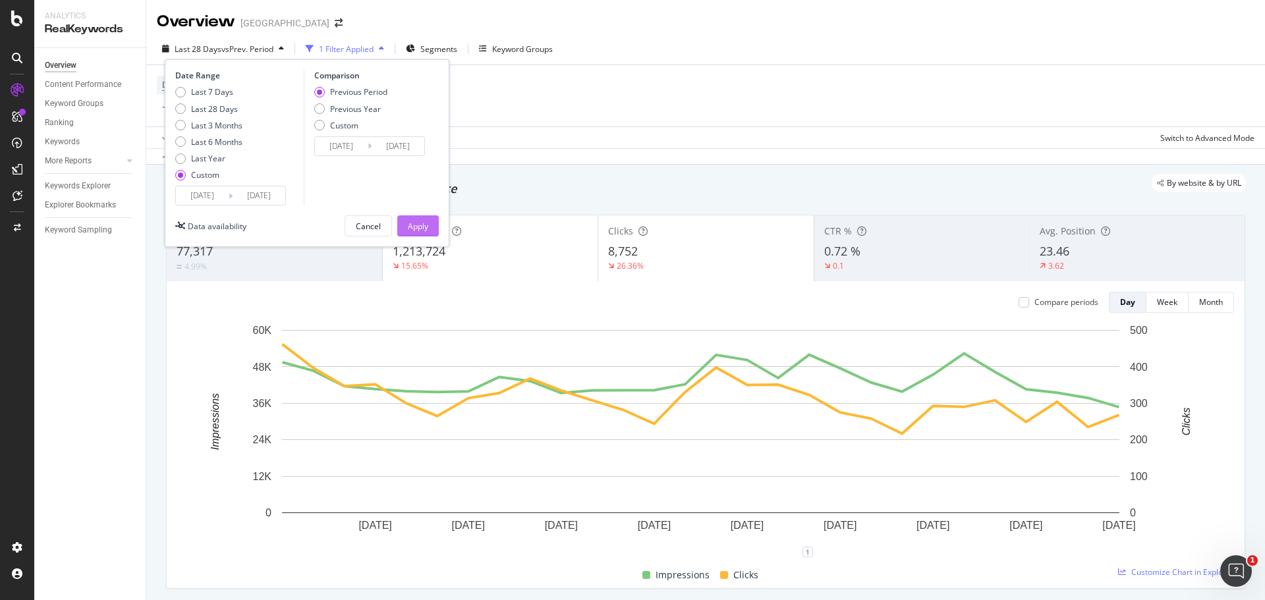
click at [428, 231] on button "Apply" at bounding box center [417, 225] width 41 height 21
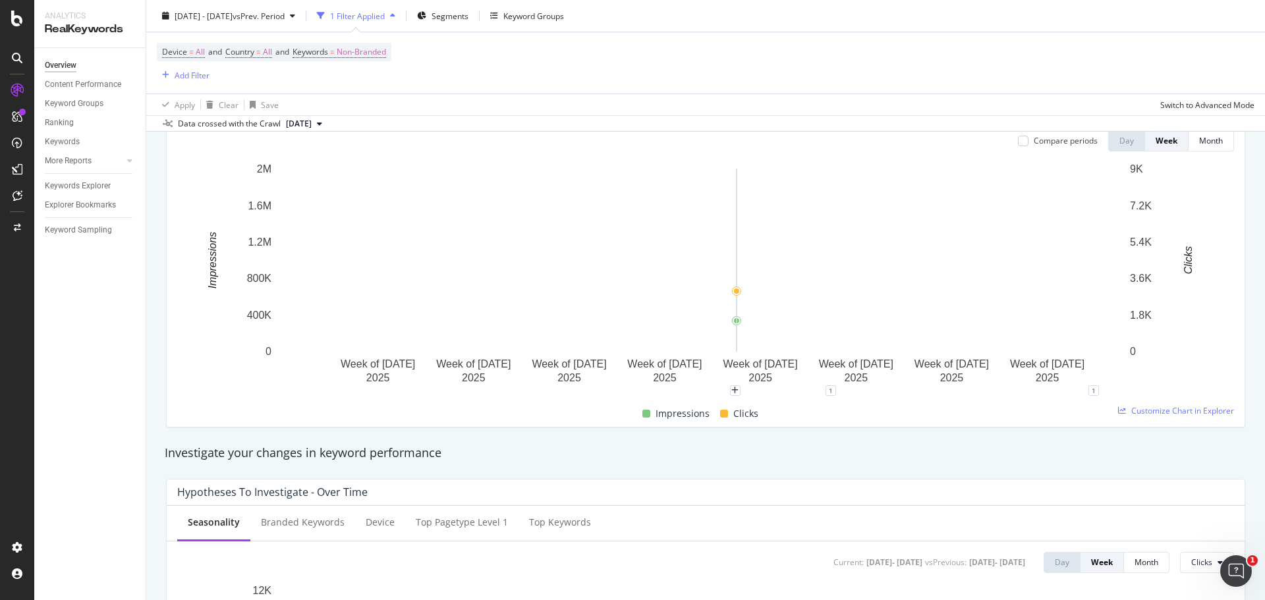
scroll to position [198, 0]
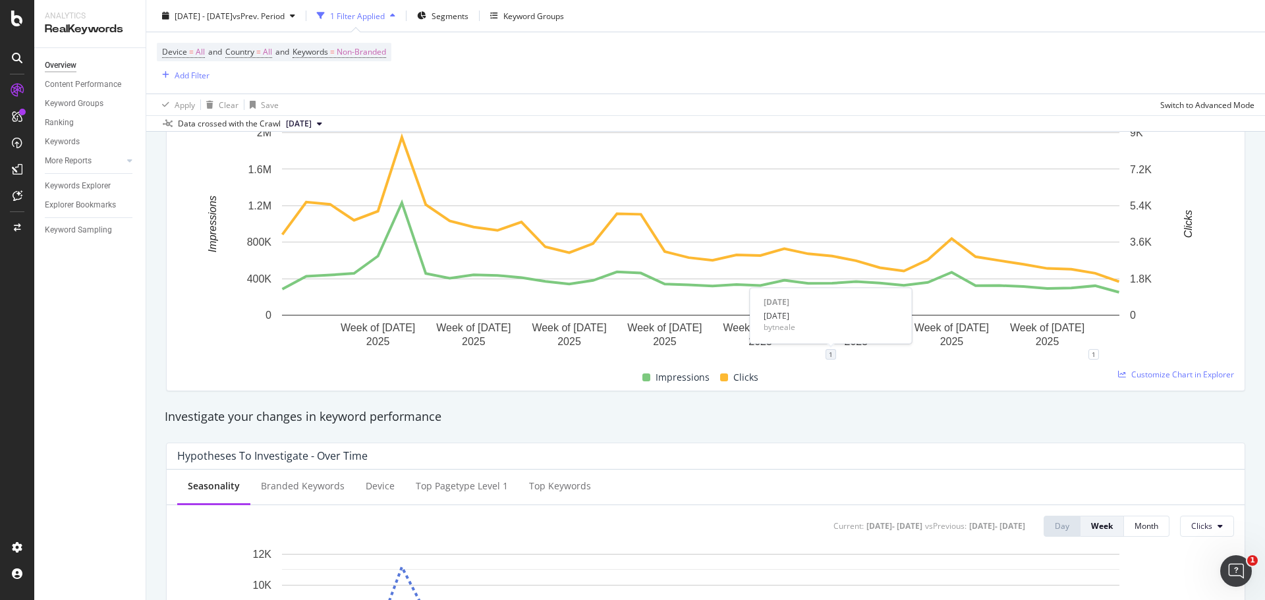
click at [831, 356] on div "1" at bounding box center [830, 354] width 11 height 11
click at [885, 290] on icon "trash" at bounding box center [885, 289] width 8 height 9
click at [517, 358] on div "plus" at bounding box center [519, 354] width 11 height 11
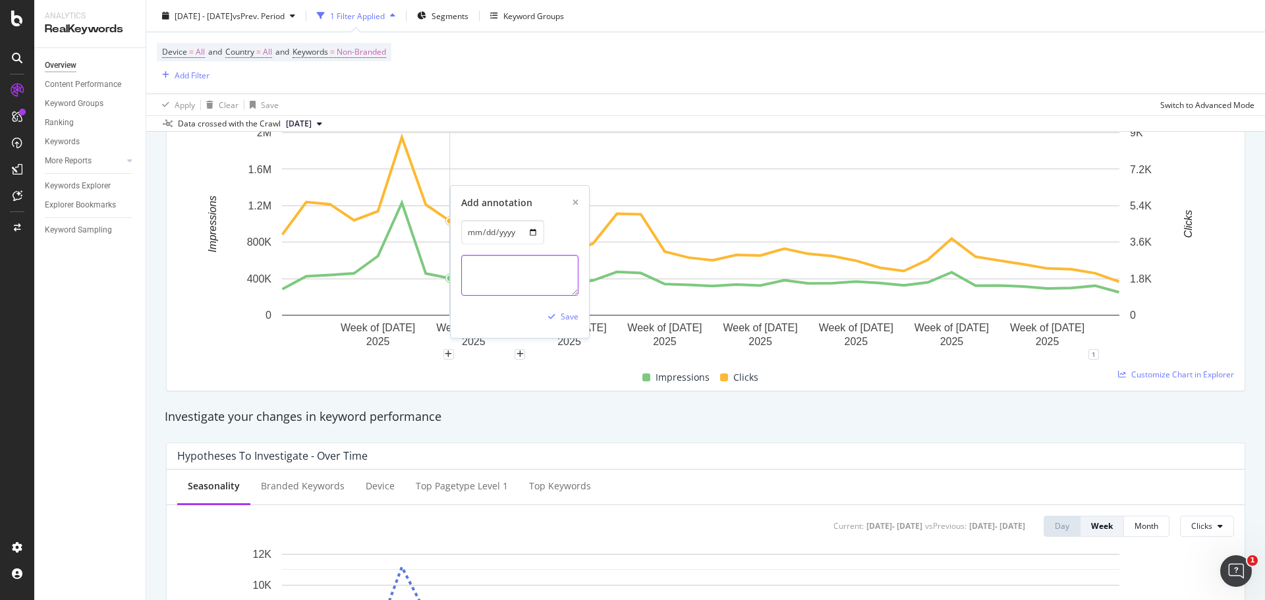
click at [518, 262] on textarea at bounding box center [519, 275] width 117 height 41
paste textarea "Core Update ([DATE]–[DATE]) Broad core update emphasizing E-E-A-T - Experience,…"
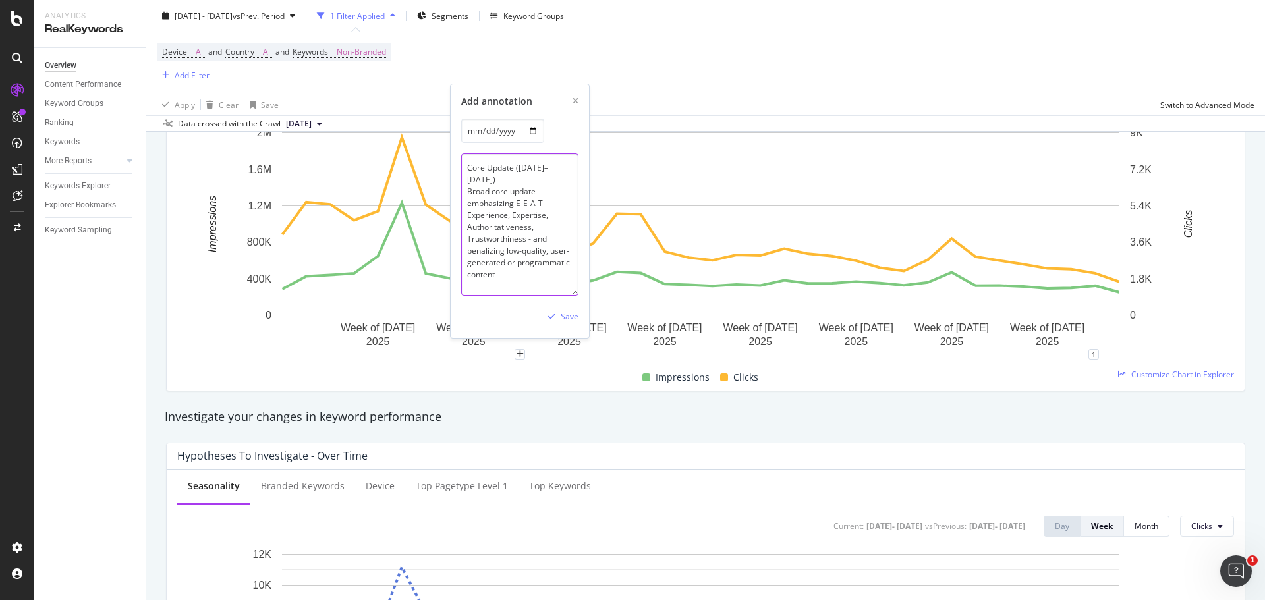
scroll to position [0, 0]
drag, startPoint x: 574, startPoint y: 293, endPoint x: 657, endPoint y: 439, distance: 167.8
click at [543, 171] on textarea "Core Update ([DATE]–[DATE]) Broad core update emphasizing E-E-A-T - Experience,…" at bounding box center [519, 238] width 117 height 187
click at [572, 158] on textarea "Core Update ([DATE]–[DATE]) Broad core update emphasizing E-E-A-T - Experience,…" at bounding box center [519, 238] width 117 height 187
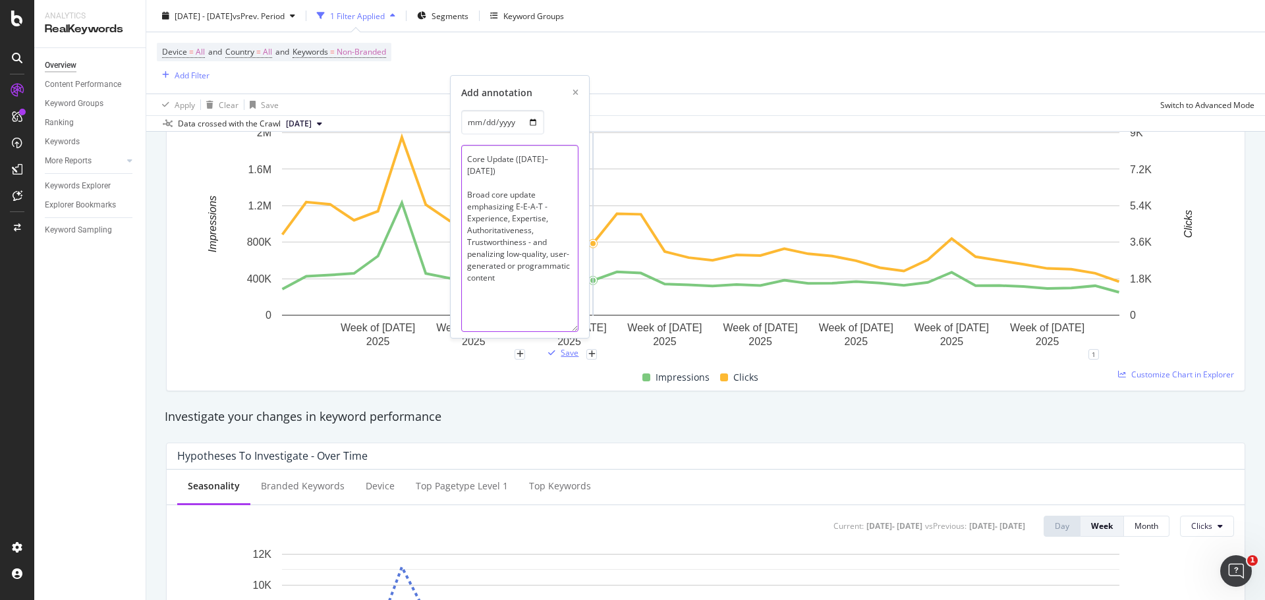
type textarea "Core Update ([DATE]–[DATE]) Broad core update emphasizing E-E-A-T - Experience,…"
click at [566, 347] on div "Save" at bounding box center [570, 352] width 18 height 11
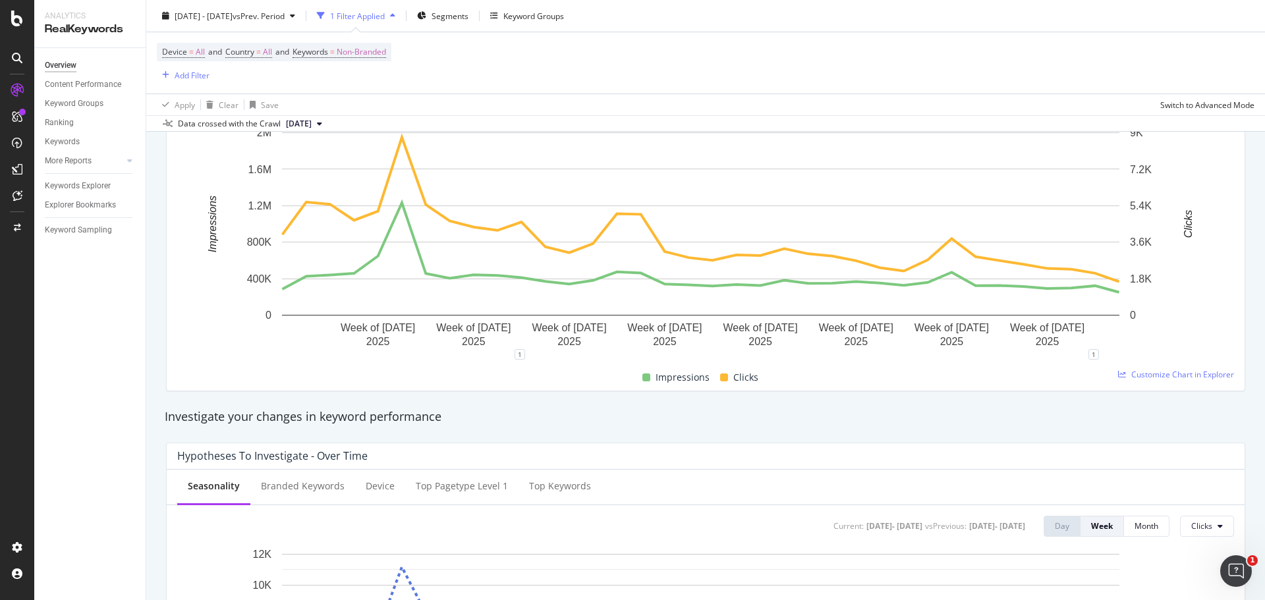
click at [554, 367] on div "Impressions Clicks" at bounding box center [700, 378] width 1057 height 26
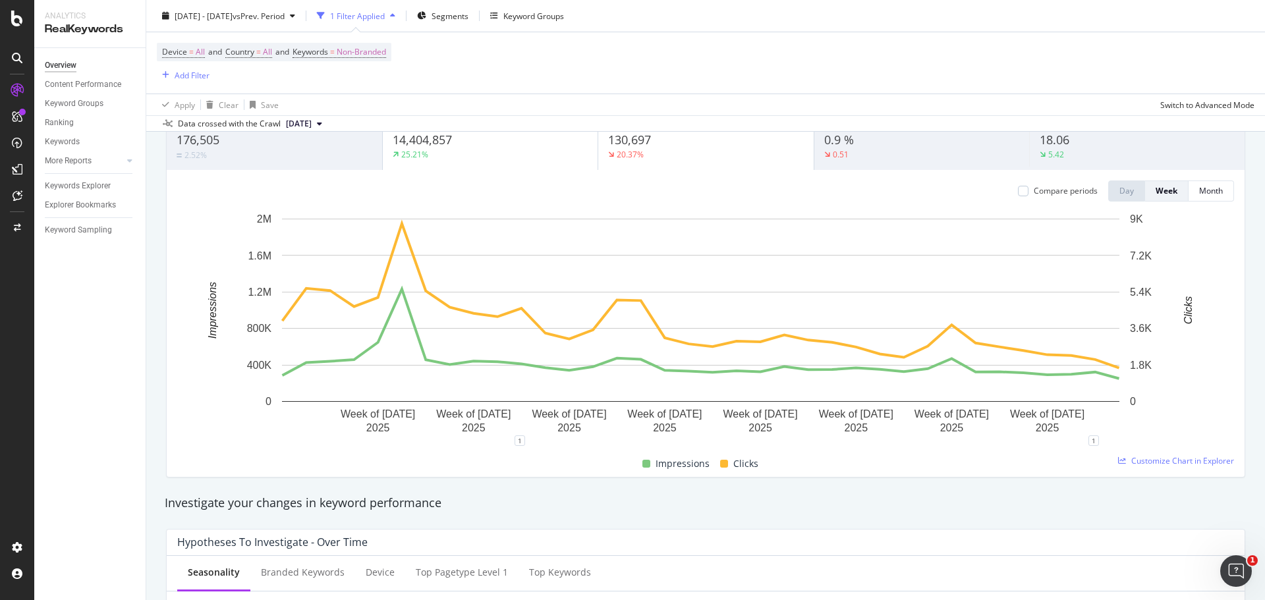
scroll to position [132, 0]
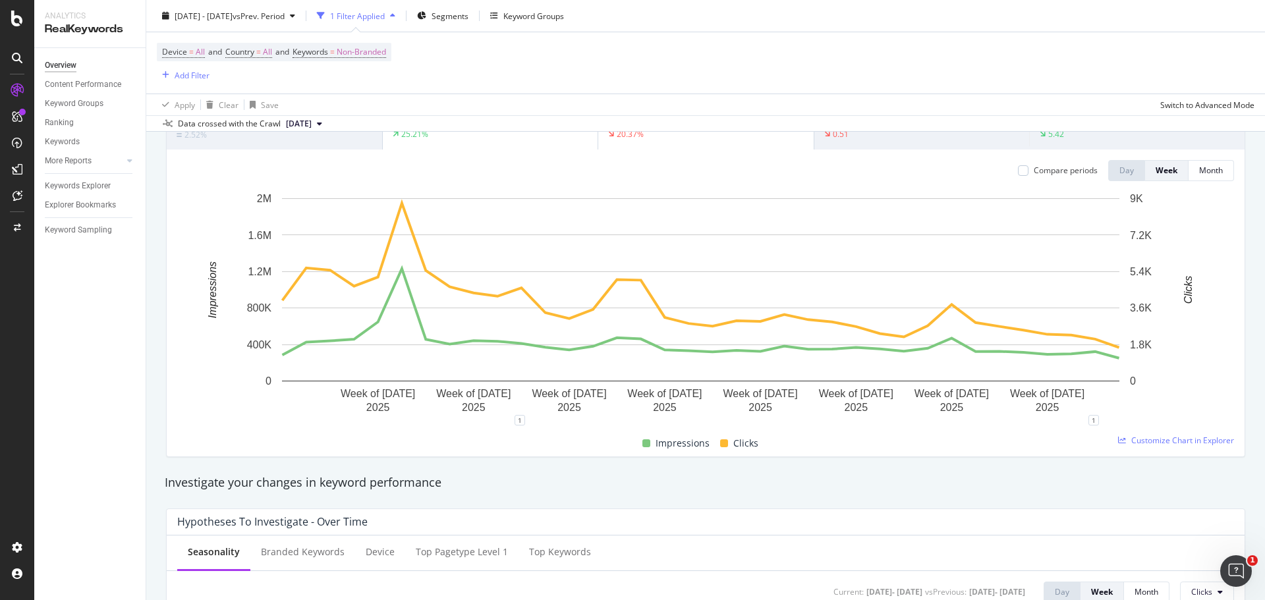
click at [839, 476] on div "Investigate your changes in keyword performance" at bounding box center [706, 482] width 1082 height 17
click at [614, 426] on div "1 1" at bounding box center [705, 425] width 1057 height 11
click at [614, 423] on icon "plus" at bounding box center [615, 420] width 7 height 8
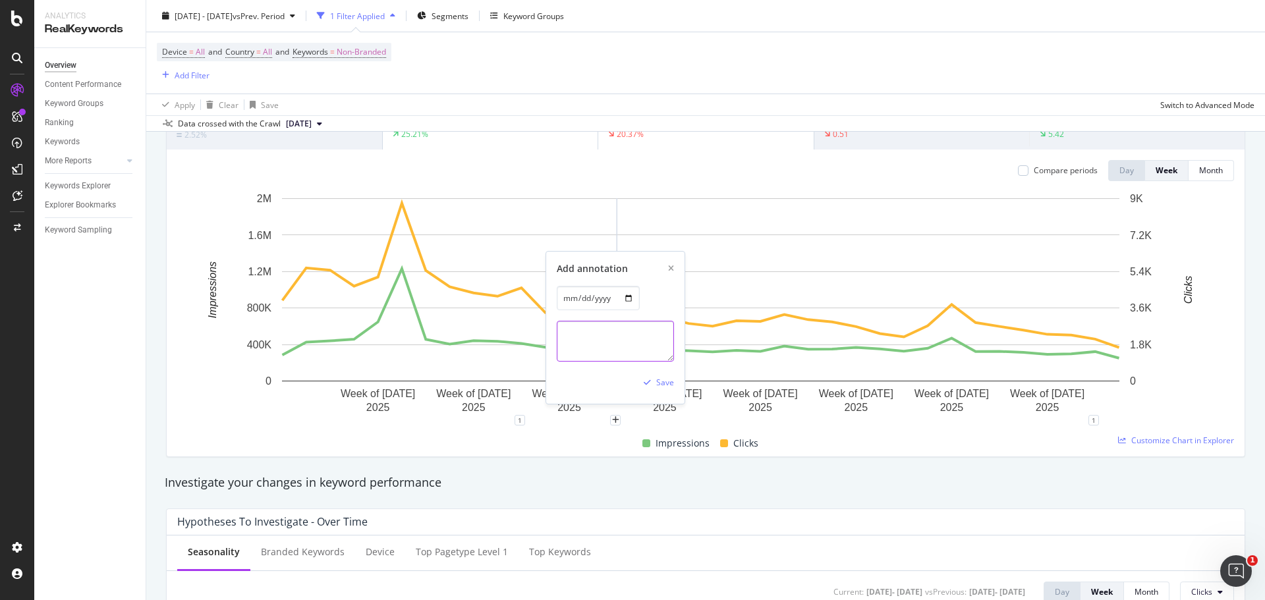
click at [603, 346] on textarea at bounding box center [615, 341] width 117 height 41
paste textarea "Early–Mid April Core Update Aftershocks Persistent volatility, with ranking shi…"
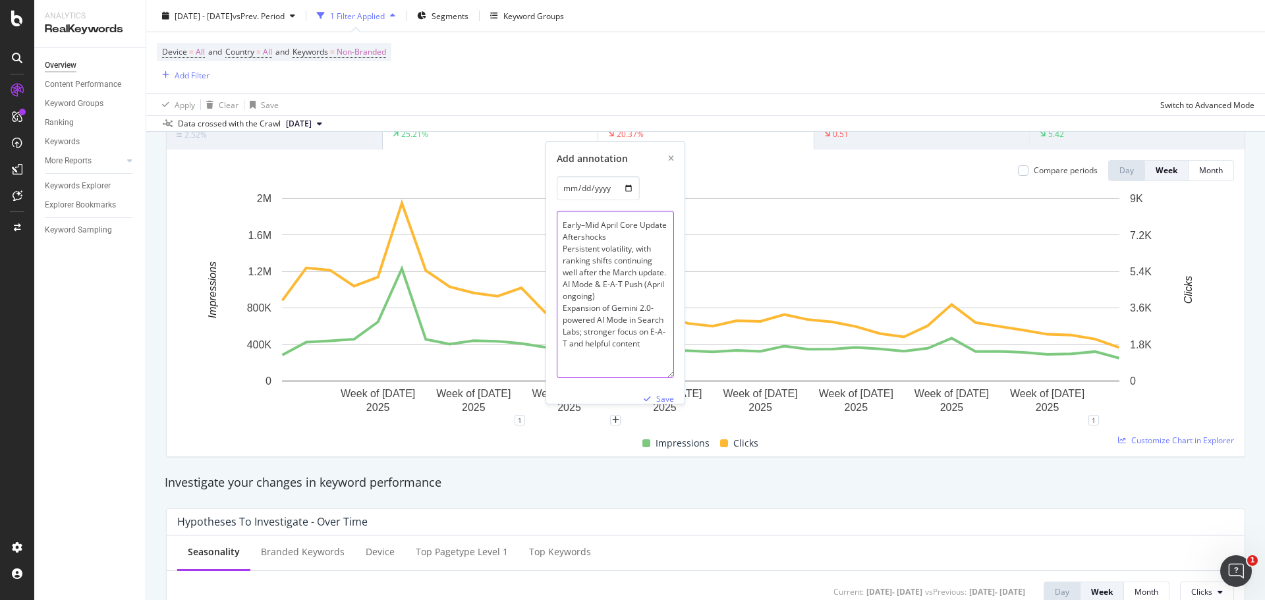
scroll to position [0, 0]
drag, startPoint x: 668, startPoint y: 358, endPoint x: 687, endPoint y: 577, distance: 219.5
click at [614, 238] on textarea "Early–Mid April Core Update Aftershocks Persistent volatility, with ranking shi…" at bounding box center [615, 341] width 117 height 260
click at [671, 287] on textarea "Early–Mid April Core Update Aftershocks Persistent volatility, with ranking shi…" at bounding box center [615, 341] width 117 height 260
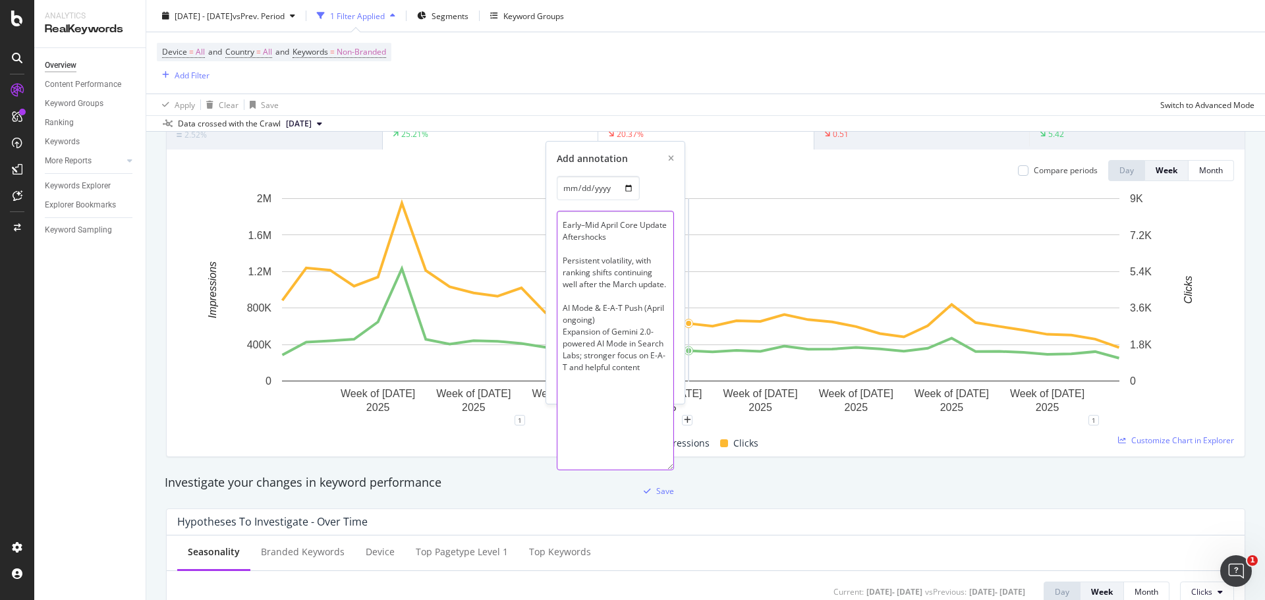
click at [609, 322] on textarea "Early–Mid April Core Update Aftershocks Persistent volatility, with ranking shi…" at bounding box center [615, 341] width 117 height 260
type textarea "Early–Mid April Core Update Aftershocks Persistent volatility, with ranking shi…"
click at [661, 495] on div "Save" at bounding box center [665, 490] width 18 height 11
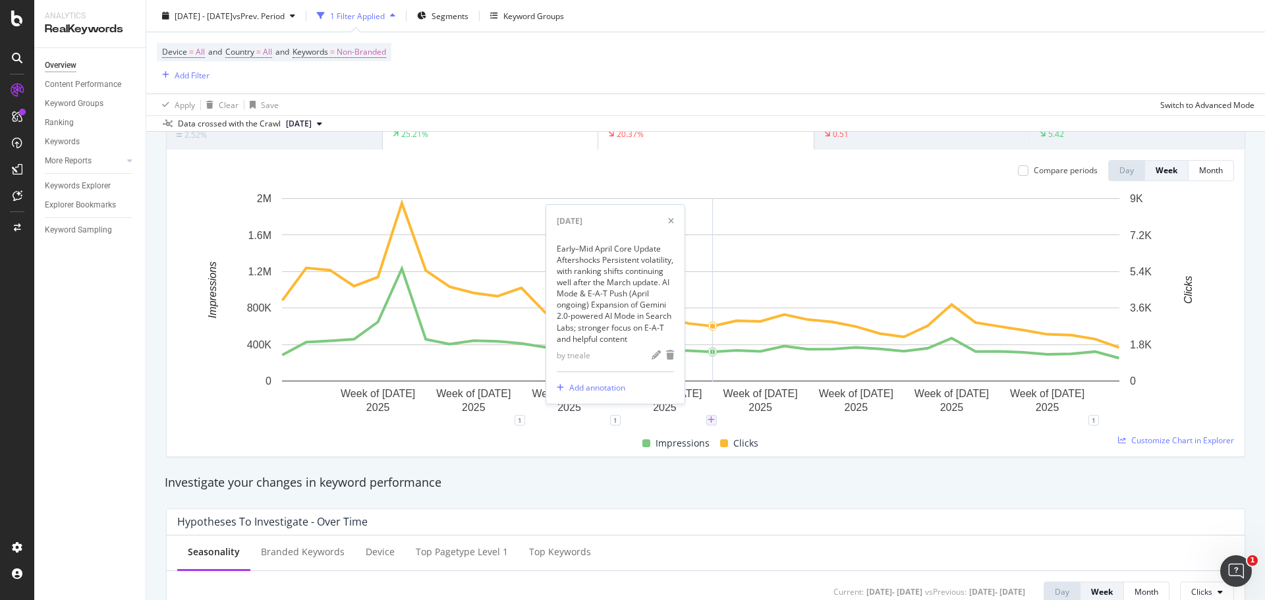
click at [709, 421] on icon "plus" at bounding box center [710, 420] width 7 height 8
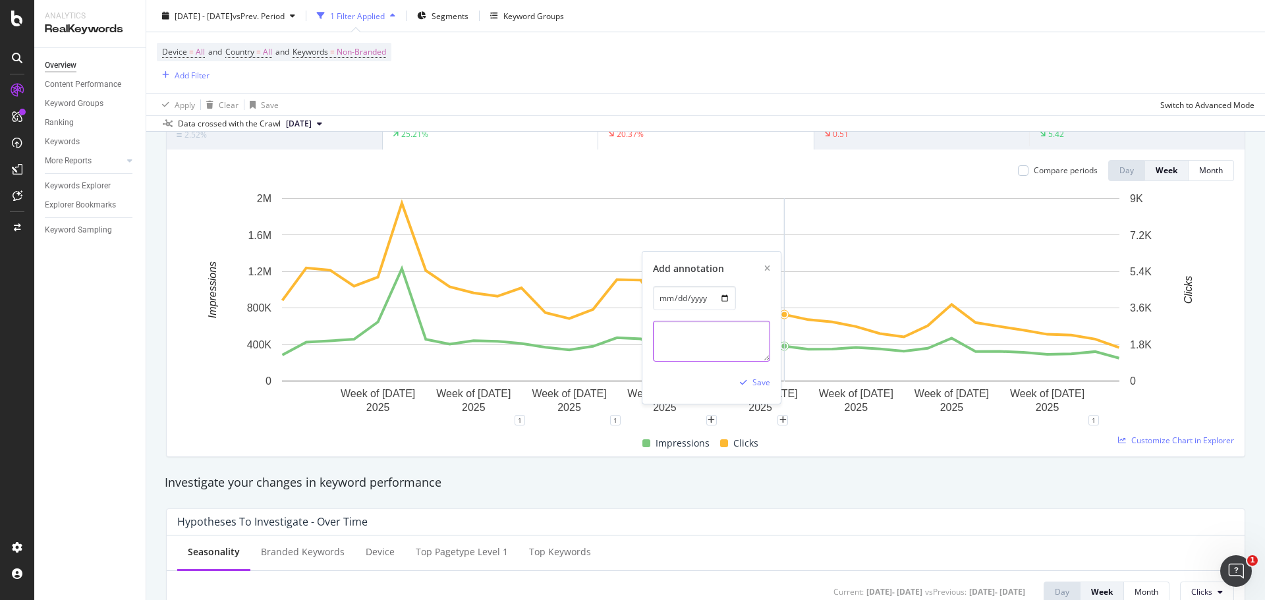
click at [731, 331] on textarea at bounding box center [711, 341] width 117 height 41
paste textarea "AI Mode Rollout ([GEOGRAPHIC_DATA] [DATE]-[DATE]) Gradually introduced, full de…"
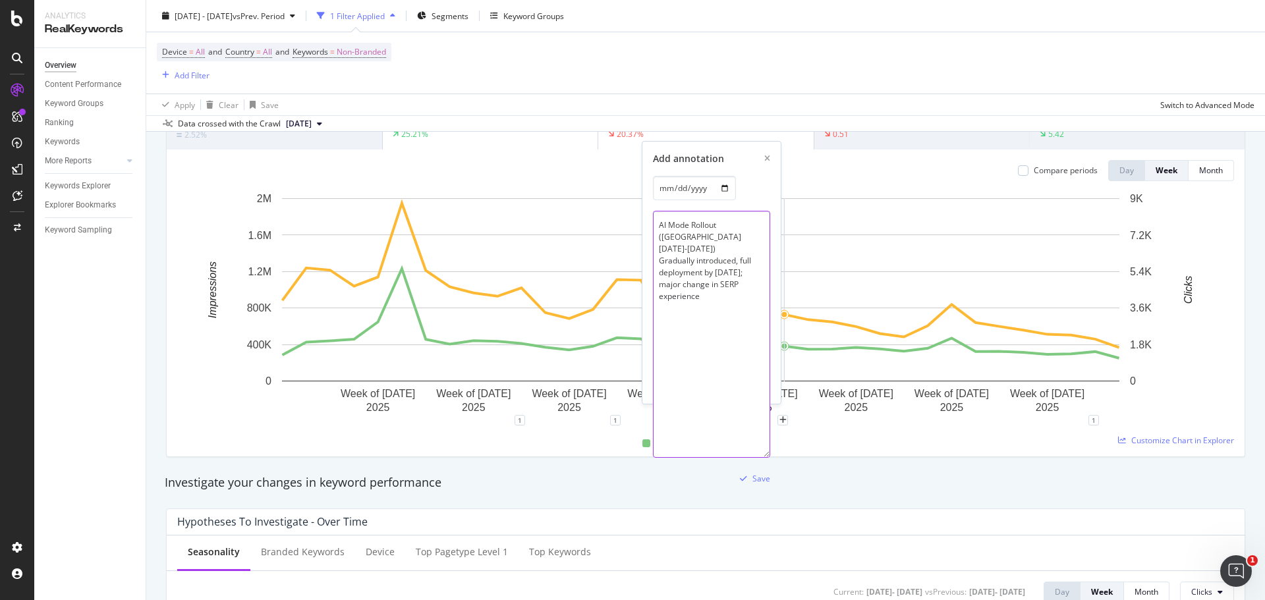
drag, startPoint x: 767, startPoint y: 360, endPoint x: 744, endPoint y: 429, distance: 72.9
click at [695, 240] on textarea "AI Mode Rollout ([GEOGRAPHIC_DATA] [DATE]-[DATE]) Gradually introduced, full de…" at bounding box center [711, 336] width 117 height 251
type textarea "AI Mode Rollout ([GEOGRAPHIC_DATA] [DATE]-[DATE]) Gradually introduced, full de…"
click at [764, 487] on div "Save" at bounding box center [761, 482] width 18 height 11
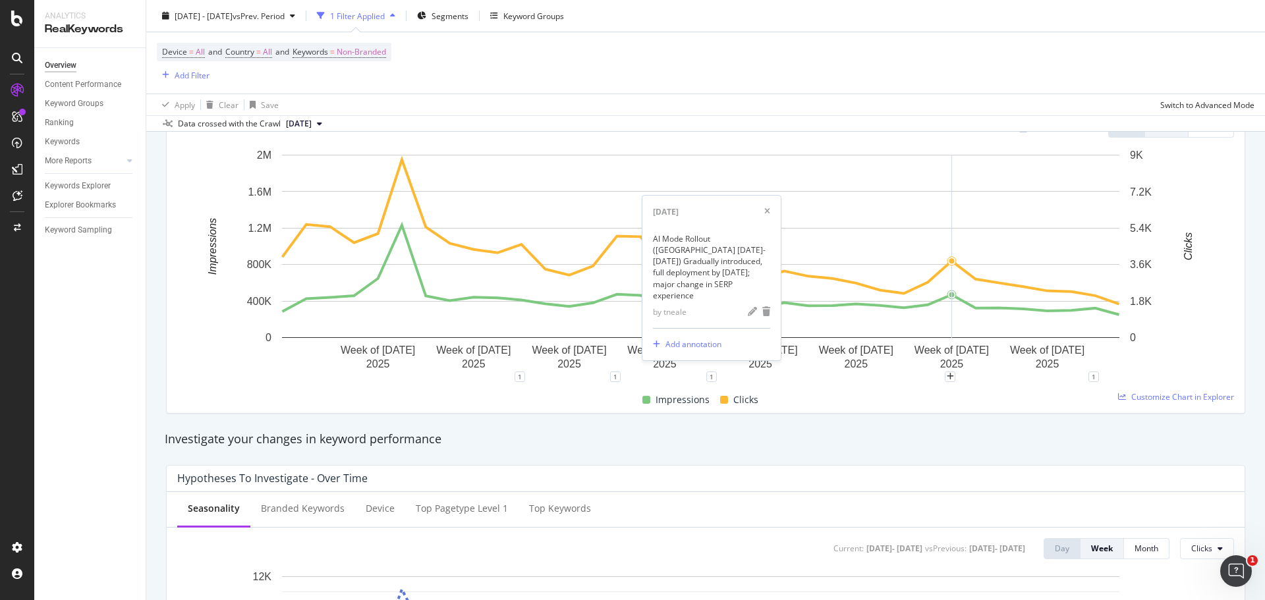
scroll to position [198, 0]
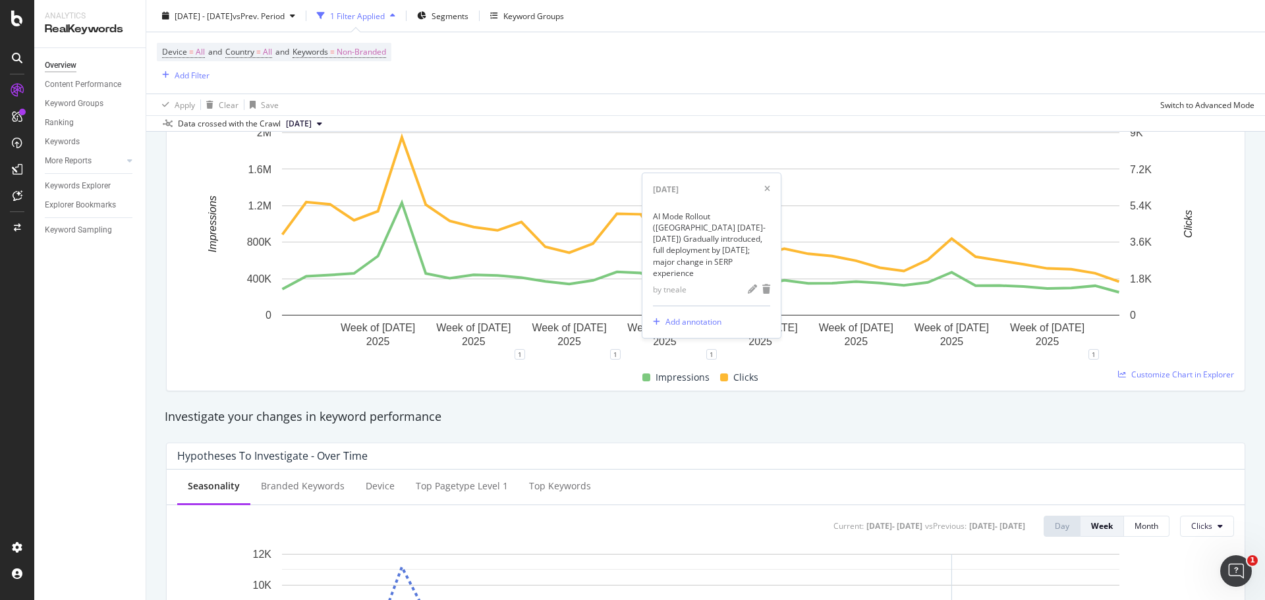
click at [890, 381] on div "Impressions Clicks" at bounding box center [700, 378] width 1057 height 26
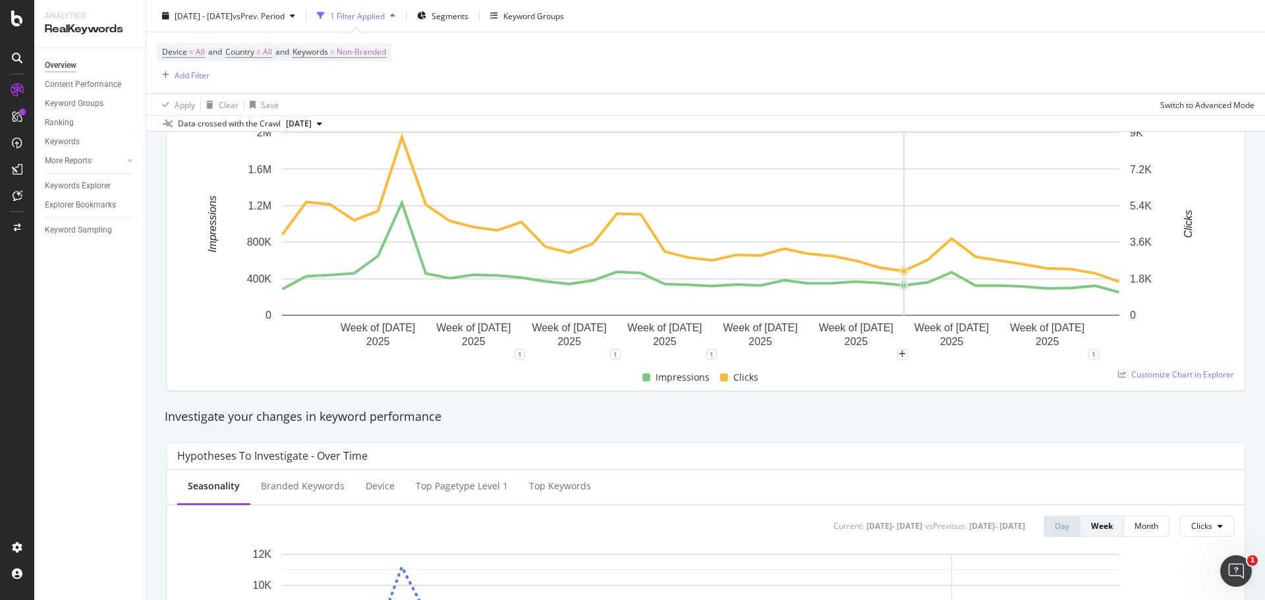
click at [899, 360] on div "1 1 1 1" at bounding box center [705, 359] width 1057 height 11
click at [901, 356] on icon "plus" at bounding box center [901, 354] width 7 height 8
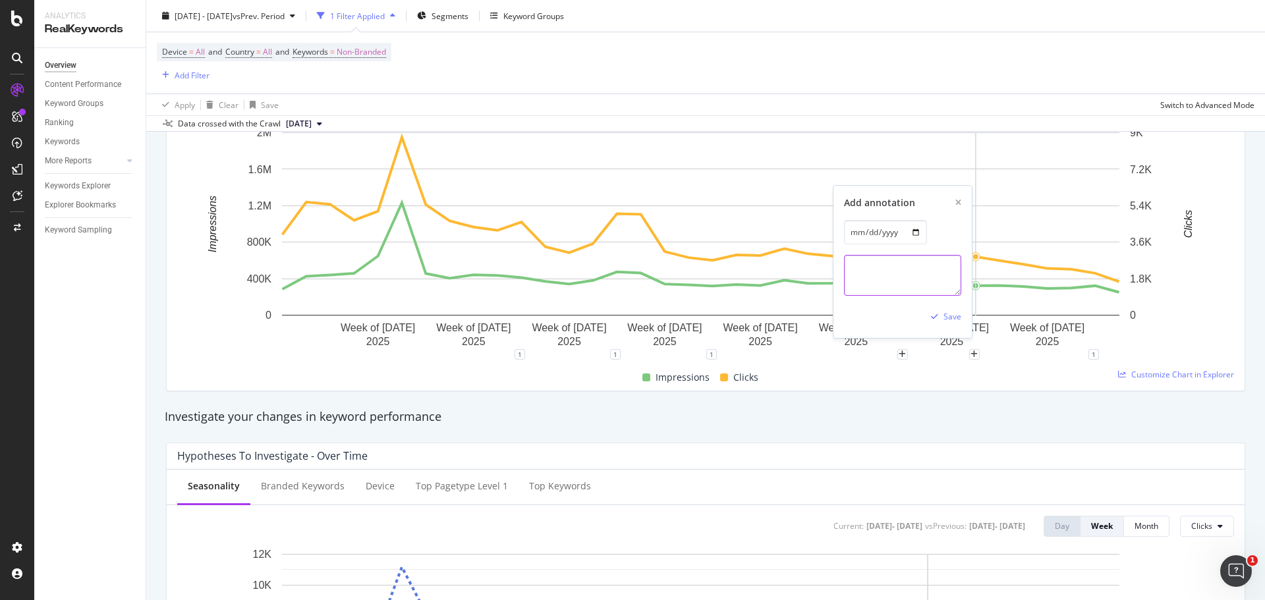
click at [899, 263] on textarea at bounding box center [902, 275] width 117 height 41
paste textarea "[DATE] Core Update (June - July) Introduction of MUVERA, rewarding helpful, str…"
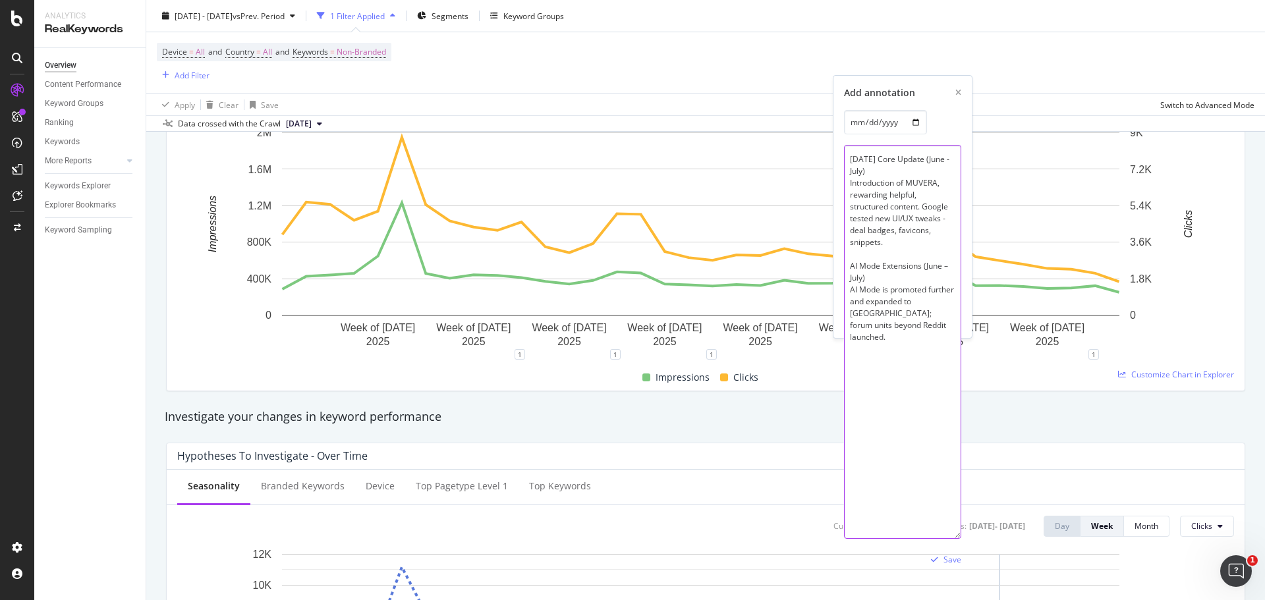
drag, startPoint x: 960, startPoint y: 290, endPoint x: 983, endPoint y: 669, distance: 378.8
click at [983, 599] on html "Analytics RealKeywords Overview Content Performance Keyword Groups Ranking Keyw…" at bounding box center [632, 300] width 1265 height 600
click at [902, 171] on textarea "[DATE] Core Update (June - July) Introduction of MUVERA, rewarding helpful, str…" at bounding box center [902, 354] width 117 height 419
type textarea "[DATE] Core Update (June - July) Introduction of MUVERA, rewarding helpful, str…"
click at [954, 586] on div "Save" at bounding box center [952, 584] width 18 height 11
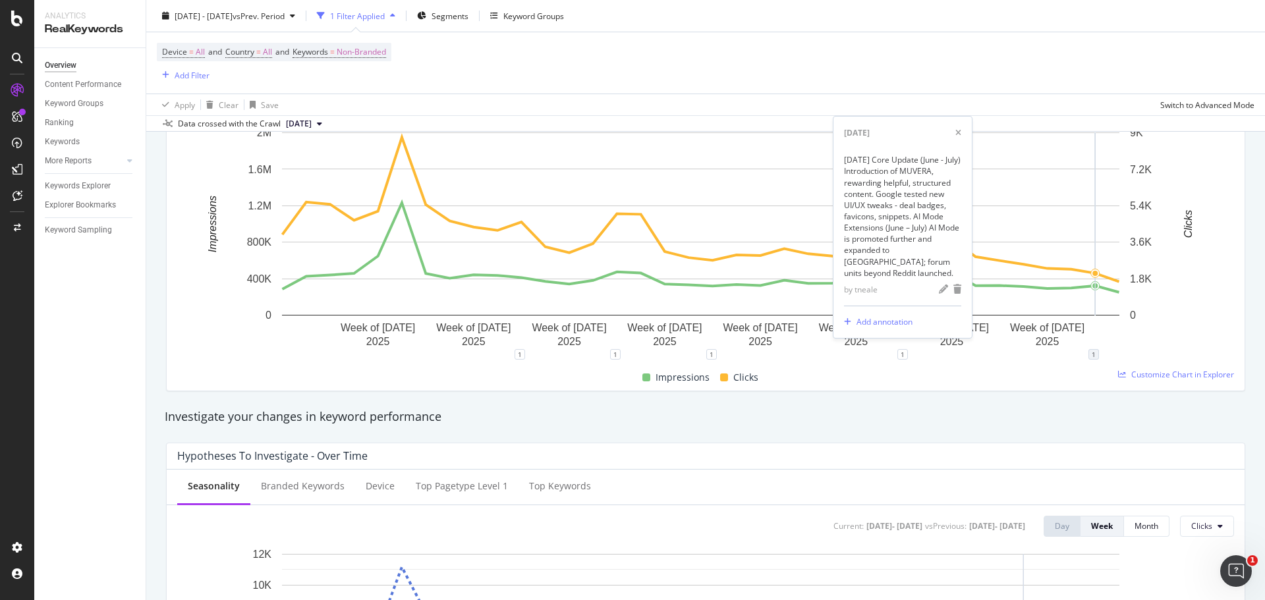
click at [1095, 354] on div "1" at bounding box center [1093, 354] width 11 height 11
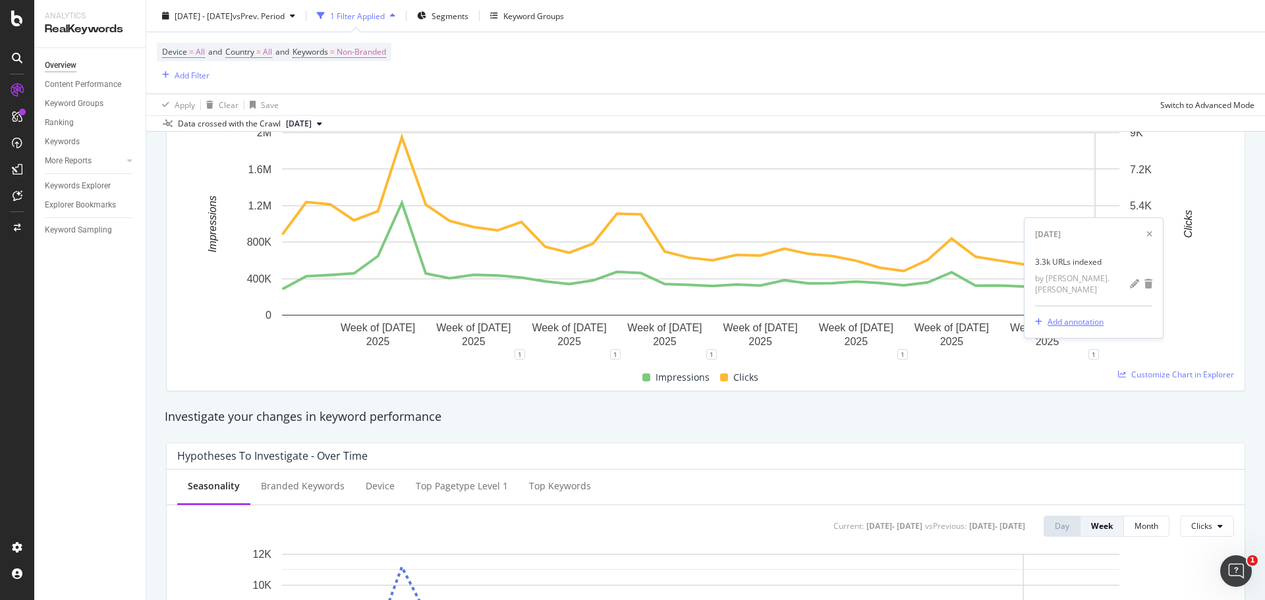
click at [1090, 321] on div "Add annotation" at bounding box center [1075, 321] width 56 height 11
click at [1082, 262] on textarea at bounding box center [1093, 275] width 117 height 41
paste textarea "Spam update ([DATE] - tbc) Google rolled out a global Spam Update starting [DAT…"
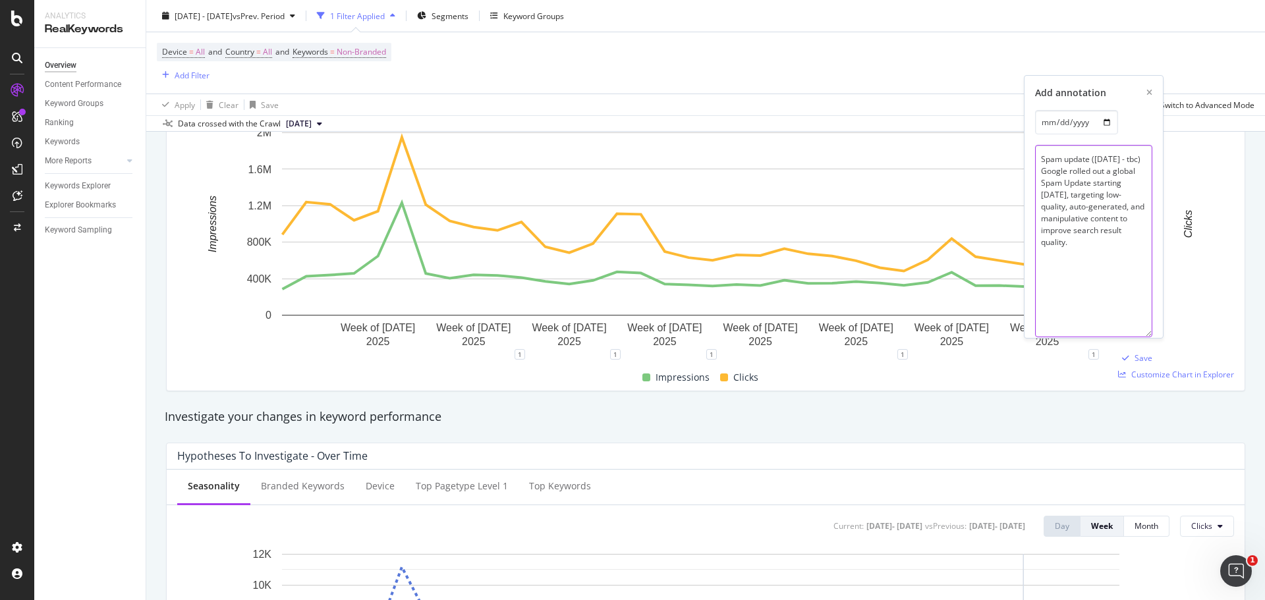
drag, startPoint x: 1149, startPoint y: 319, endPoint x: 1155, endPoint y: 425, distance: 105.5
click at [1069, 174] on textarea "Spam update ([DATE] - tbc) Google rolled out a global Spam Update starting [DAT…" at bounding box center [1093, 238] width 117 height 186
type textarea "Spam update ([DATE] - tbc) Google rolled out a global Spam Update starting [DAT…"
click at [1128, 352] on icon "button" at bounding box center [1125, 352] width 7 height 8
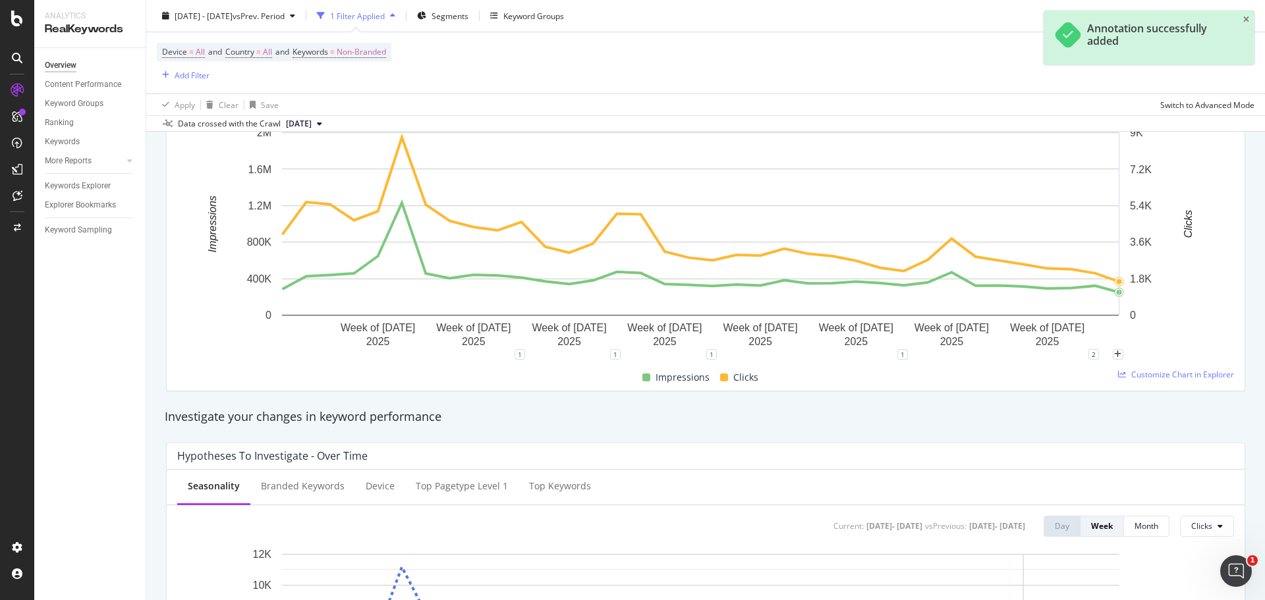
click at [1249, 22] on div "Annotation successfully added" at bounding box center [1148, 38] width 211 height 54
click at [1244, 20] on icon "close toast" at bounding box center [1246, 20] width 6 height 8
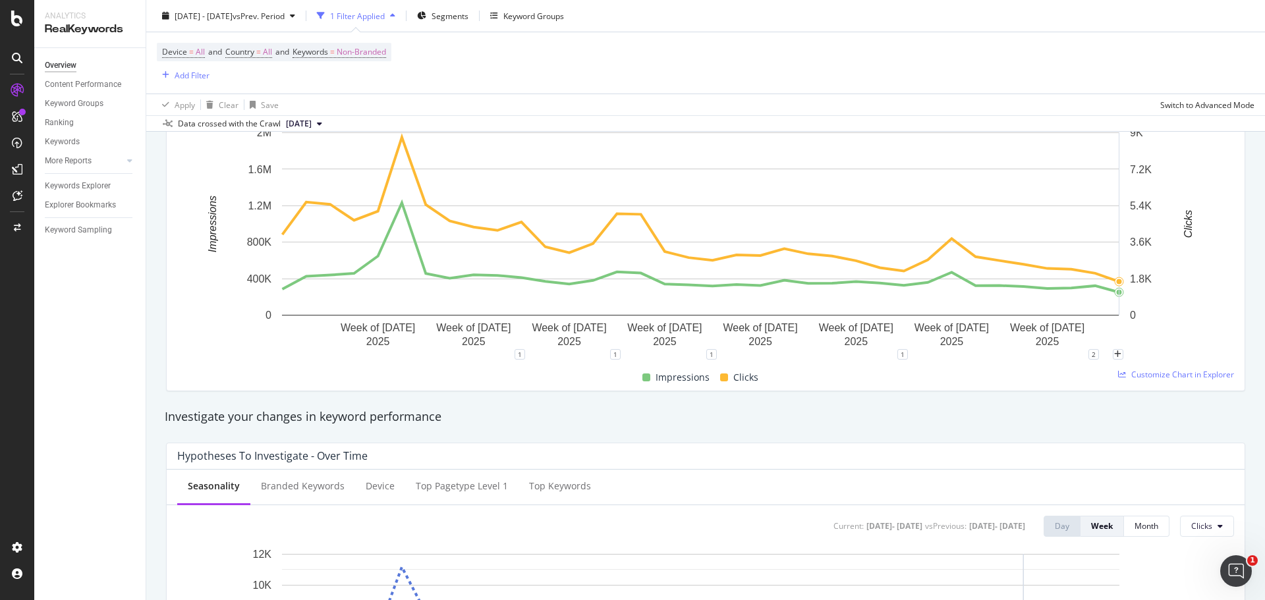
click at [1225, 62] on div "Device = All and Country = All and Keywords = Non-Branded Add Filter" at bounding box center [705, 62] width 1097 height 61
